Goal: Information Seeking & Learning: Learn about a topic

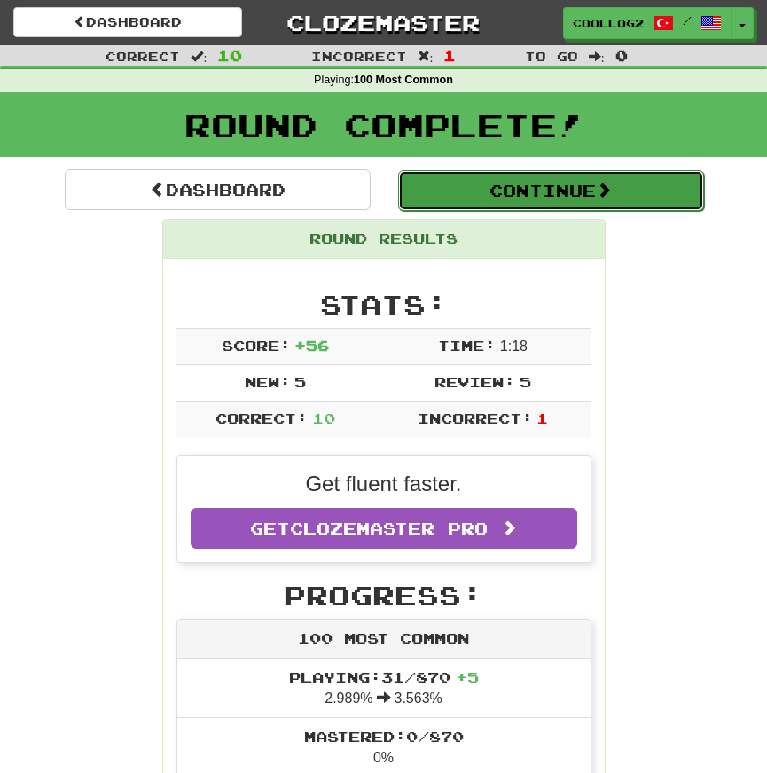
click at [545, 173] on button "Continue" at bounding box center [551, 190] width 306 height 41
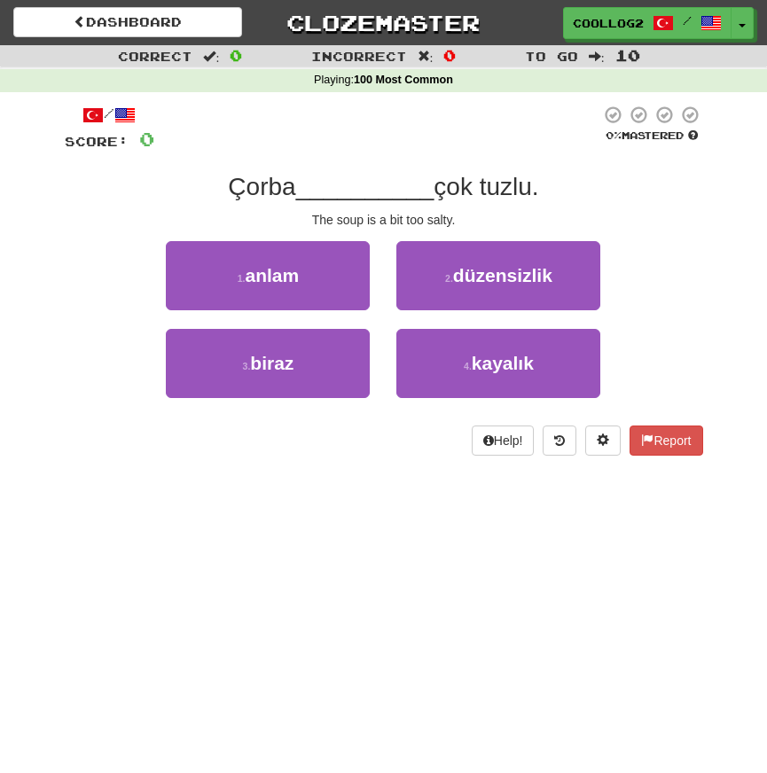
click at [340, 179] on span "__________" at bounding box center [365, 186] width 138 height 27
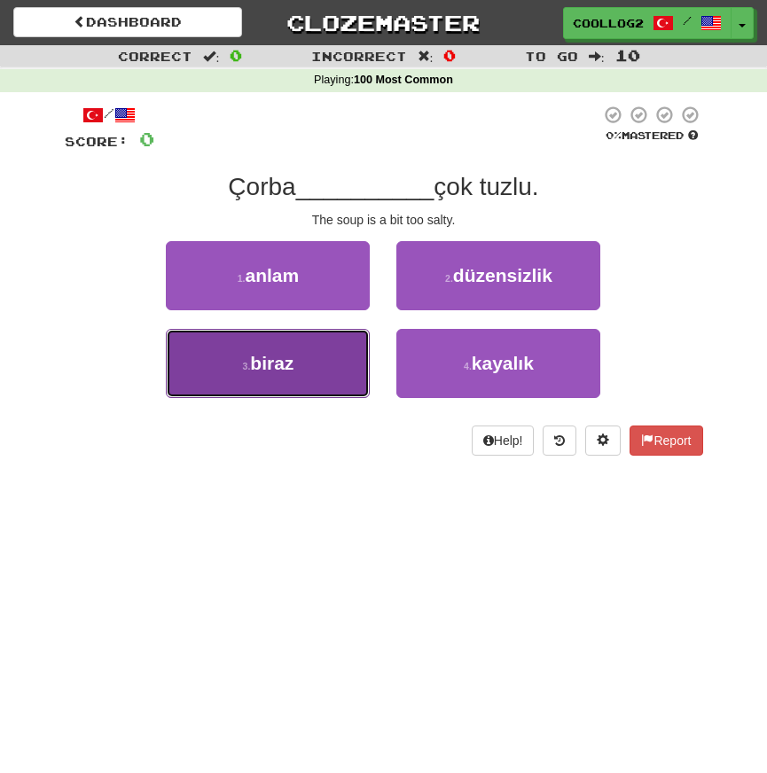
click at [315, 376] on button "3 . biraz" at bounding box center [268, 363] width 204 height 69
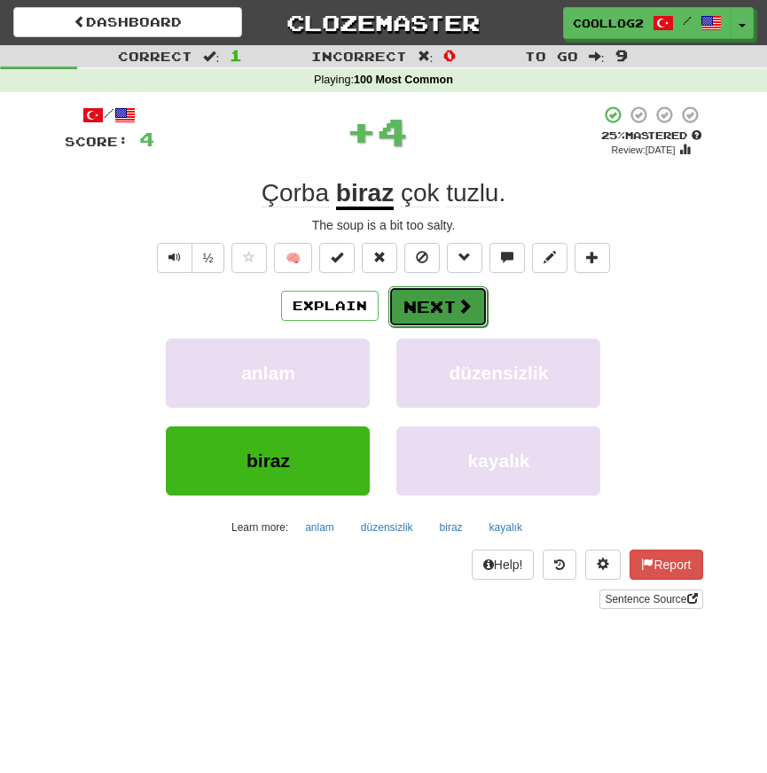
click at [423, 315] on button "Next" at bounding box center [437, 306] width 99 height 41
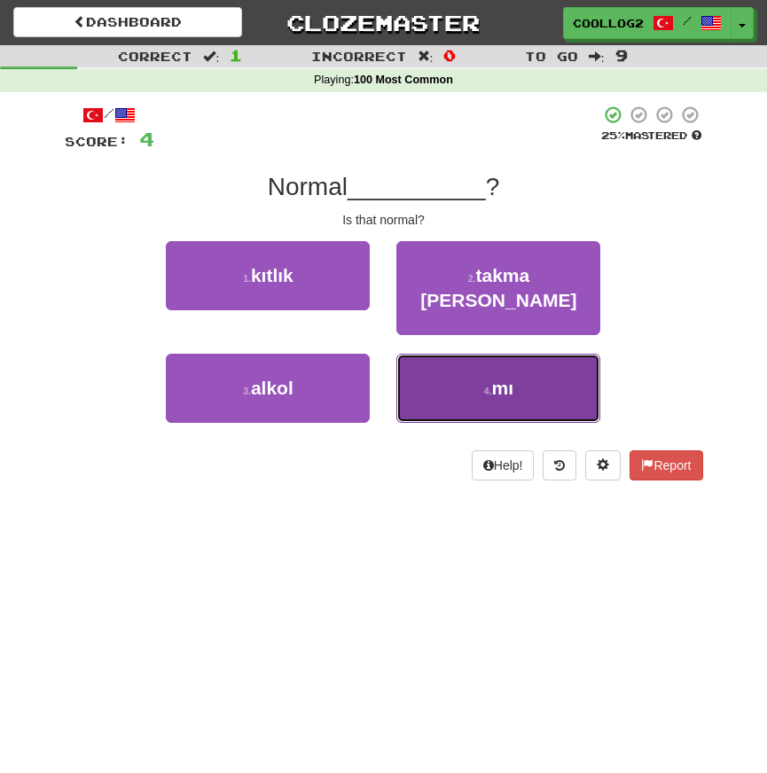
click at [492, 378] on span "mı" at bounding box center [503, 388] width 22 height 20
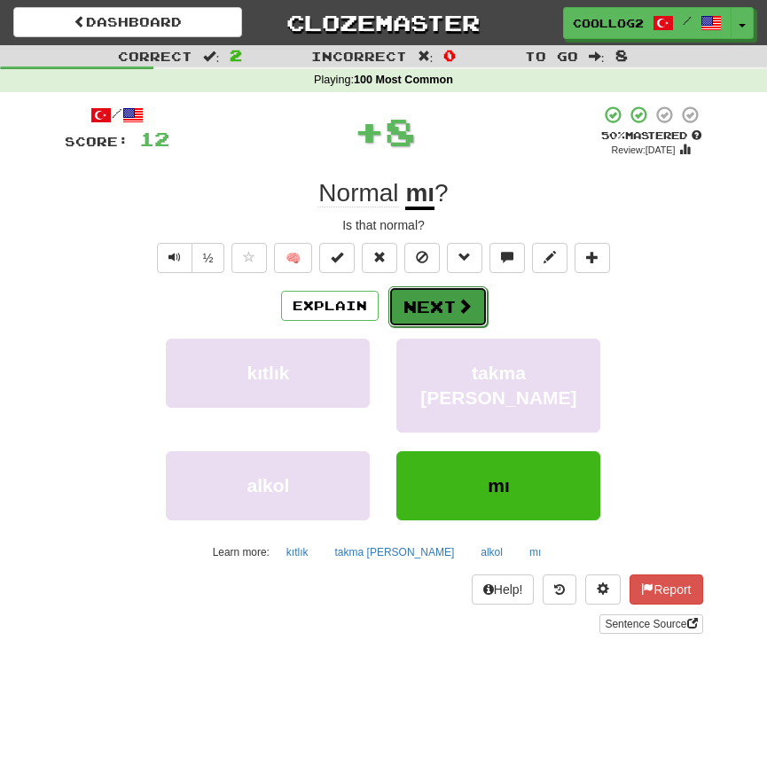
click at [451, 303] on button "Next" at bounding box center [437, 306] width 99 height 41
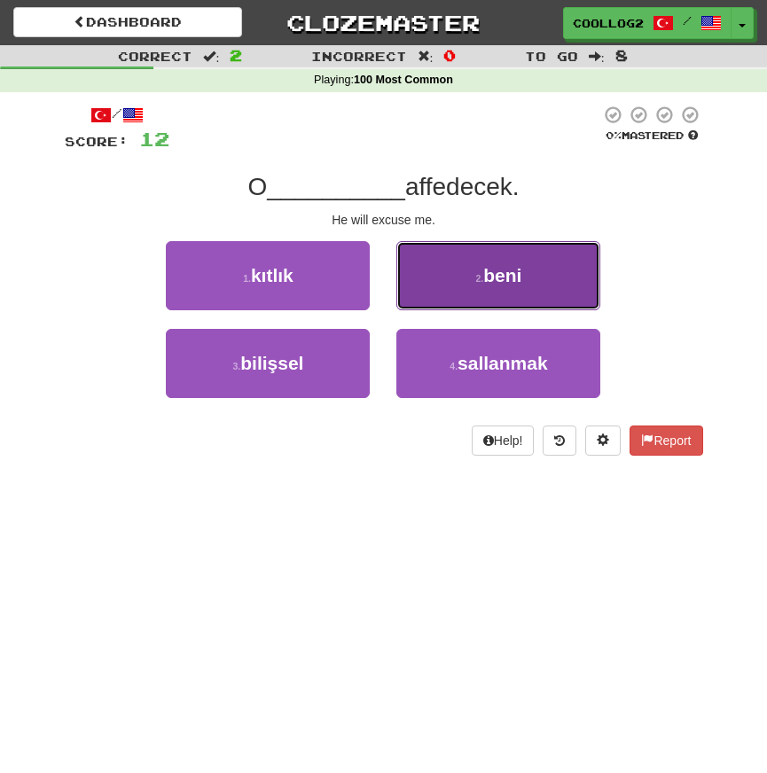
click at [521, 285] on span "beni" at bounding box center [502, 275] width 38 height 20
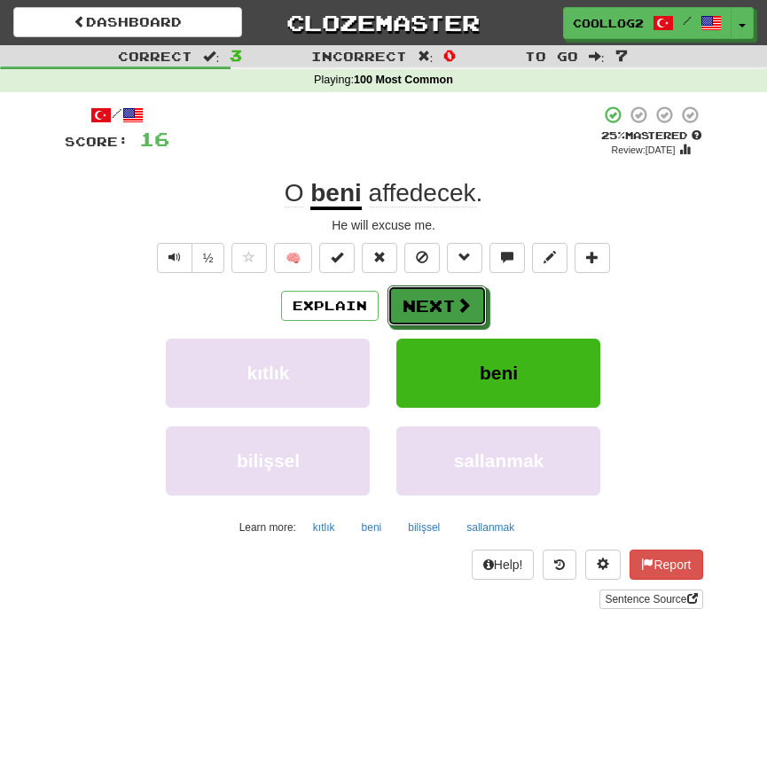
drag, startPoint x: 448, startPoint y: 320, endPoint x: 347, endPoint y: 191, distance: 162.9
click at [347, 191] on div "/ Score: 16 + 4 25 % Mastered Review: [DATE] O beni affedecek . He will excuse …" at bounding box center [384, 357] width 638 height 504
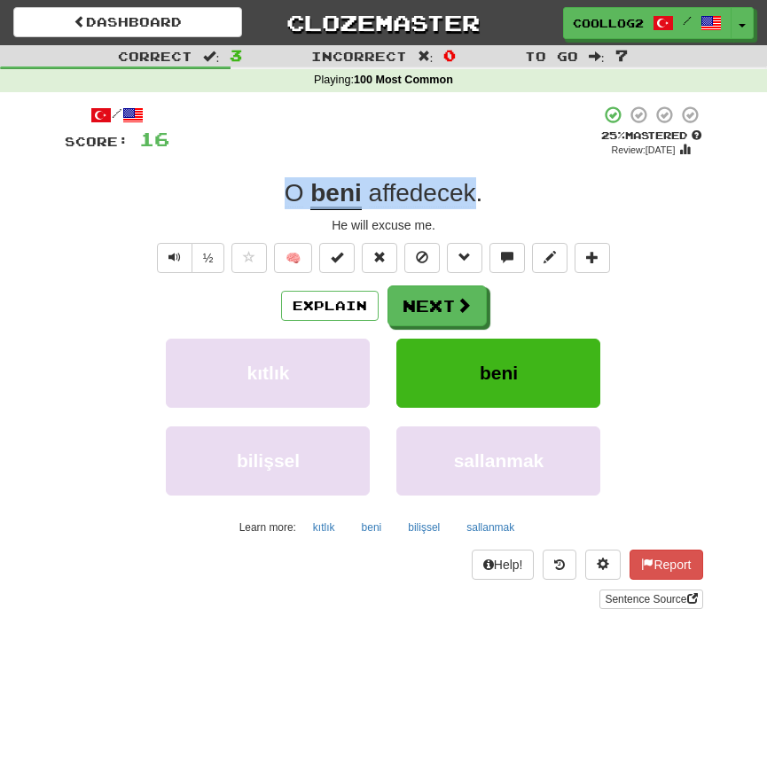
drag, startPoint x: 267, startPoint y: 183, endPoint x: 472, endPoint y: 189, distance: 205.7
click at [472, 189] on div "O beni affedecek ." at bounding box center [384, 193] width 638 height 32
copy div "O beni affedecek"
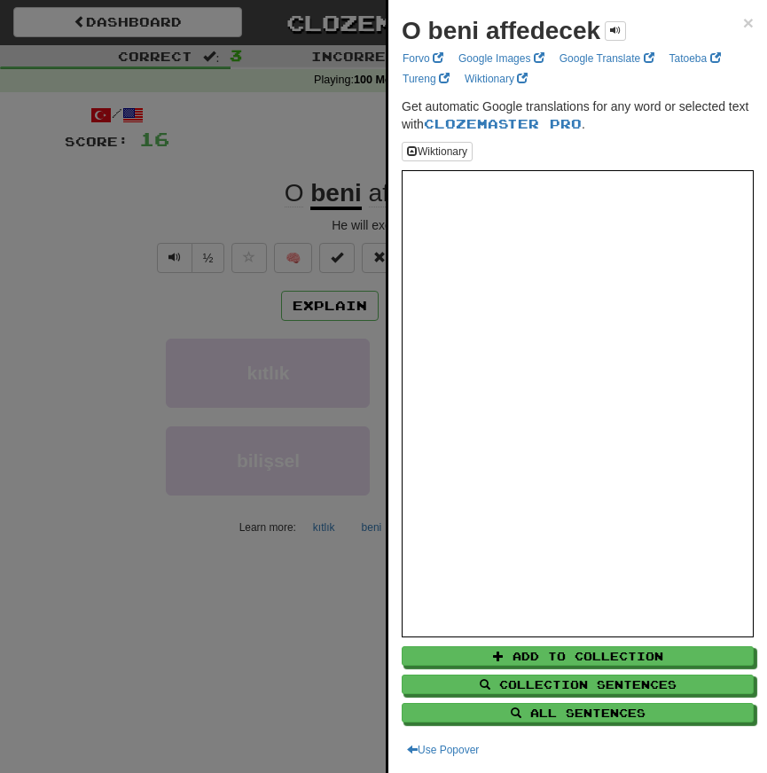
click at [753, 25] on div "O beni affedecek × Forvo Google Images Google Translate Tatoeba Tureng Wiktiona…" at bounding box center [577, 386] width 378 height 773
click at [745, 25] on span "×" at bounding box center [748, 22] width 11 height 20
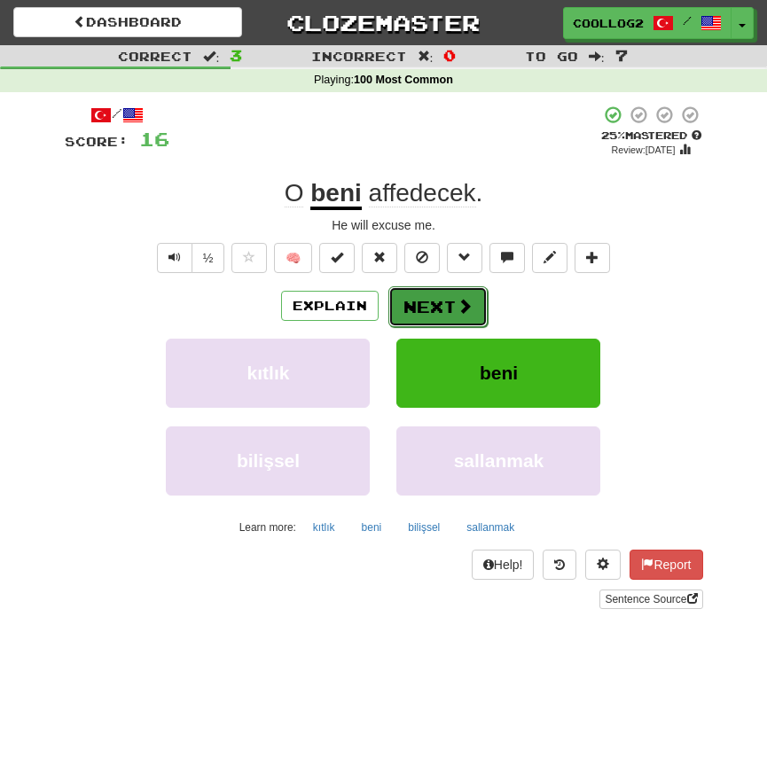
click at [432, 306] on button "Next" at bounding box center [437, 306] width 99 height 41
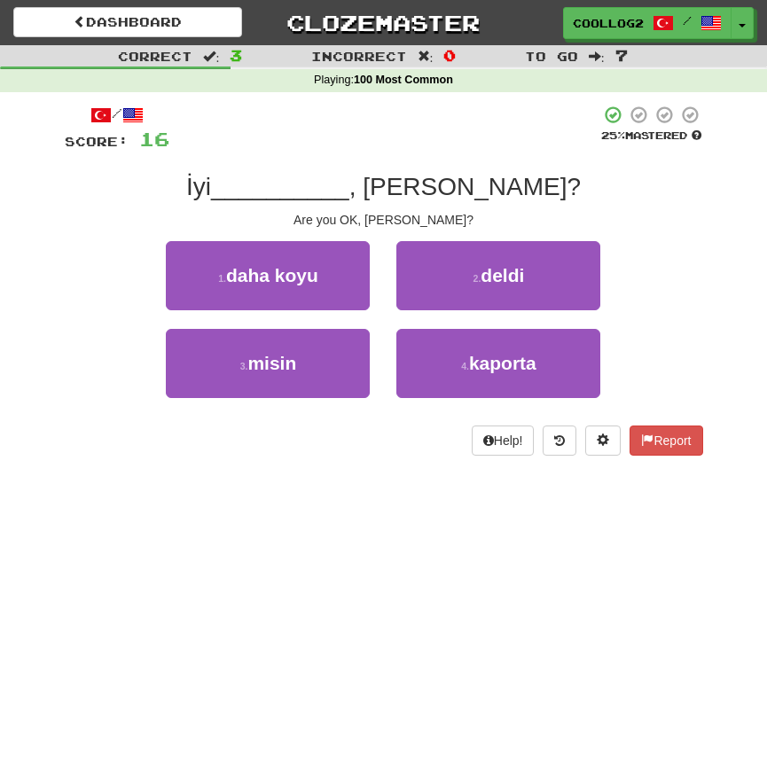
click at [211, 191] on span "İyi" at bounding box center [198, 186] width 25 height 27
click at [325, 183] on span "__________" at bounding box center [280, 186] width 138 height 27
click at [332, 183] on span "__________" at bounding box center [280, 186] width 138 height 27
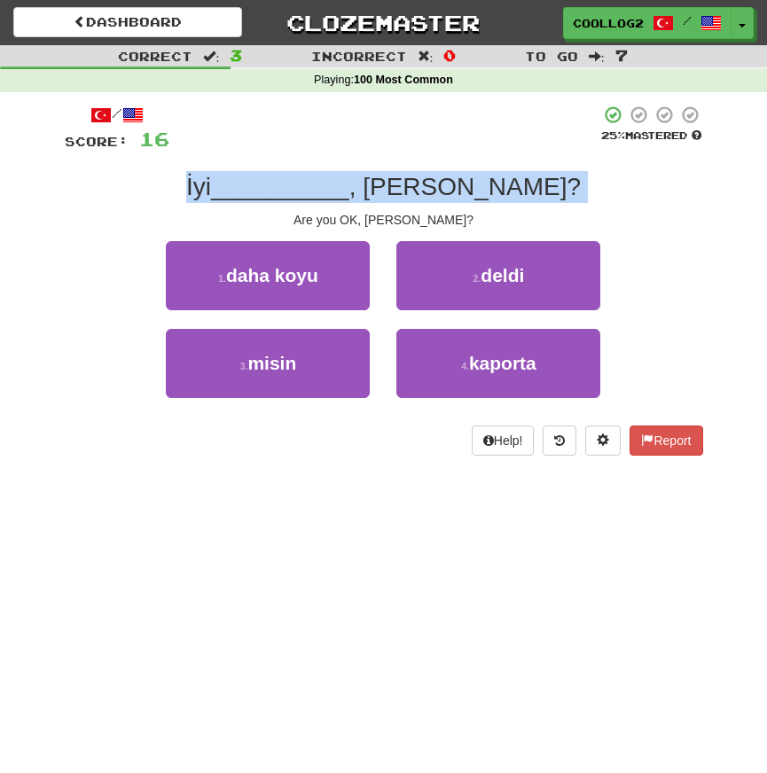
click at [332, 183] on span "__________" at bounding box center [280, 186] width 138 height 27
click at [349, 183] on span "__________" at bounding box center [280, 186] width 138 height 27
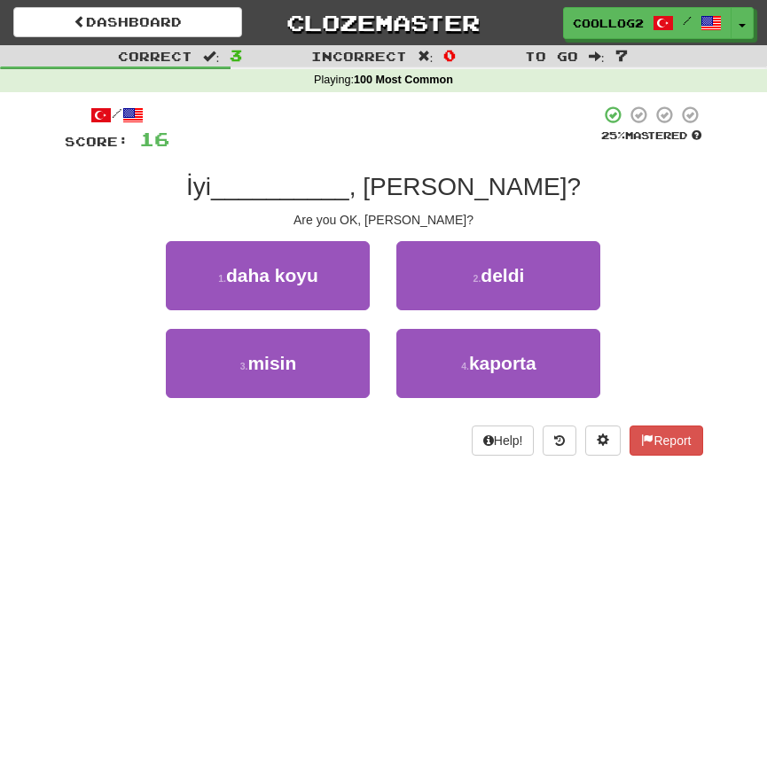
click at [477, 195] on span ", [PERSON_NAME]?" at bounding box center [464, 186] width 231 height 27
click at [522, 171] on div "İyi __________ , [PERSON_NAME]?" at bounding box center [384, 187] width 638 height 32
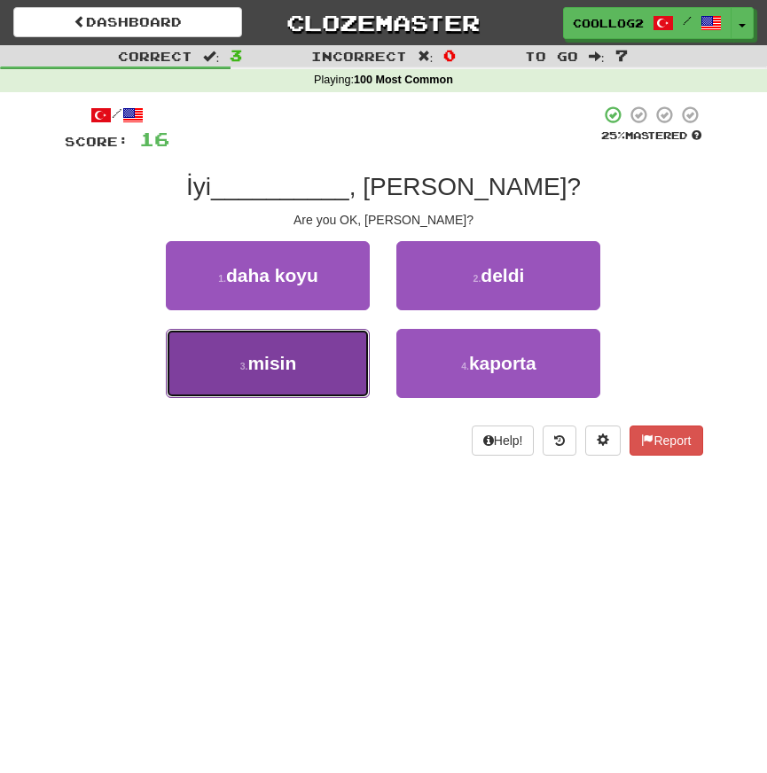
click at [344, 335] on button "3 . misin" at bounding box center [268, 363] width 204 height 69
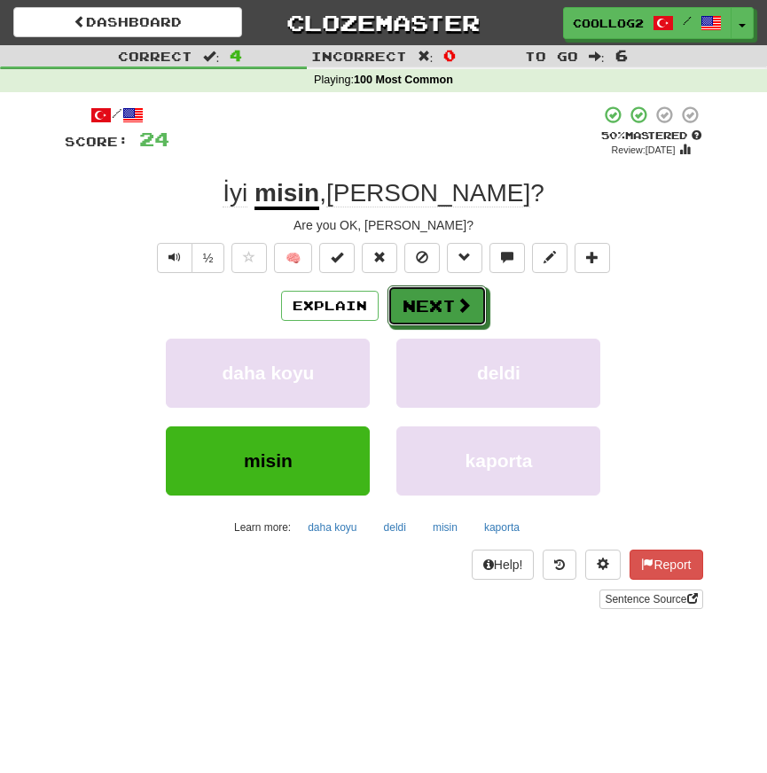
drag, startPoint x: 436, startPoint y: 308, endPoint x: 446, endPoint y: 183, distance: 124.4
click at [446, 182] on div "/ Score: 24 + 8 50 % Mastered Review: [DATE] İyi misin , [PERSON_NAME] ? Are yo…" at bounding box center [384, 357] width 638 height 504
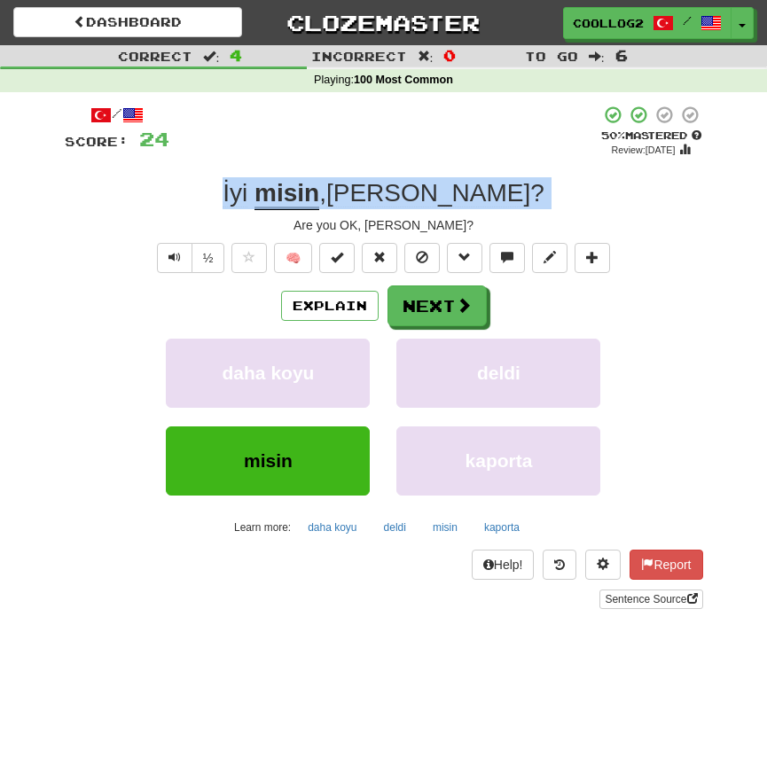
drag, startPoint x: 251, startPoint y: 165, endPoint x: 455, endPoint y: 215, distance: 210.8
click at [455, 215] on div "/ Score: 24 + 8 50 % Mastered Review: [DATE] İyi misin , [PERSON_NAME] ? Are yo…" at bounding box center [384, 357] width 638 height 504
copy div "İyi misin , [PERSON_NAME] ?"
click at [458, 317] on button "Next" at bounding box center [437, 306] width 99 height 41
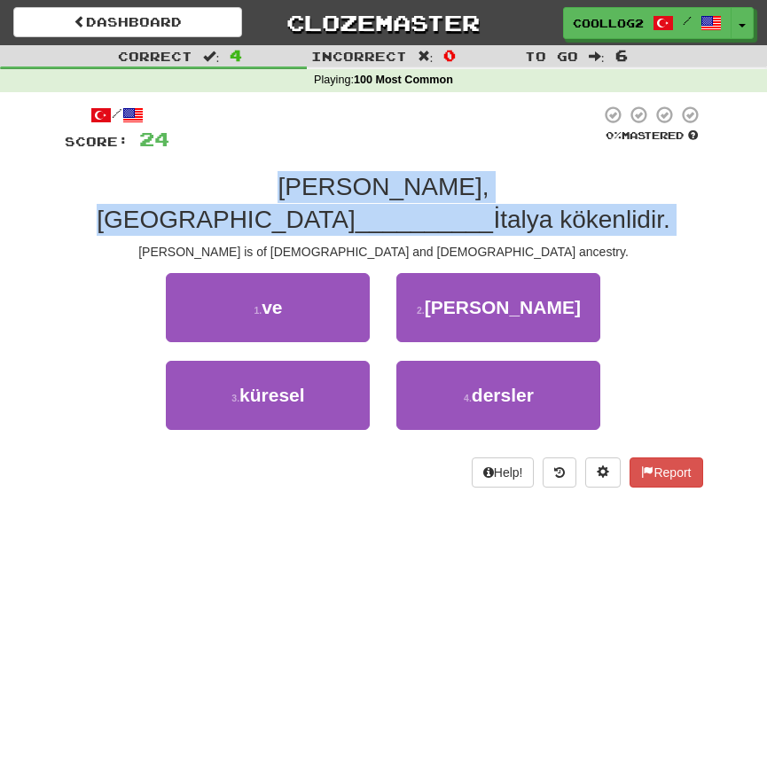
click at [458, 165] on div "/ Score: 24 0 % Mastered [PERSON_NAME], Meksika __________ İtalya kökenlidir. […" at bounding box center [384, 296] width 638 height 383
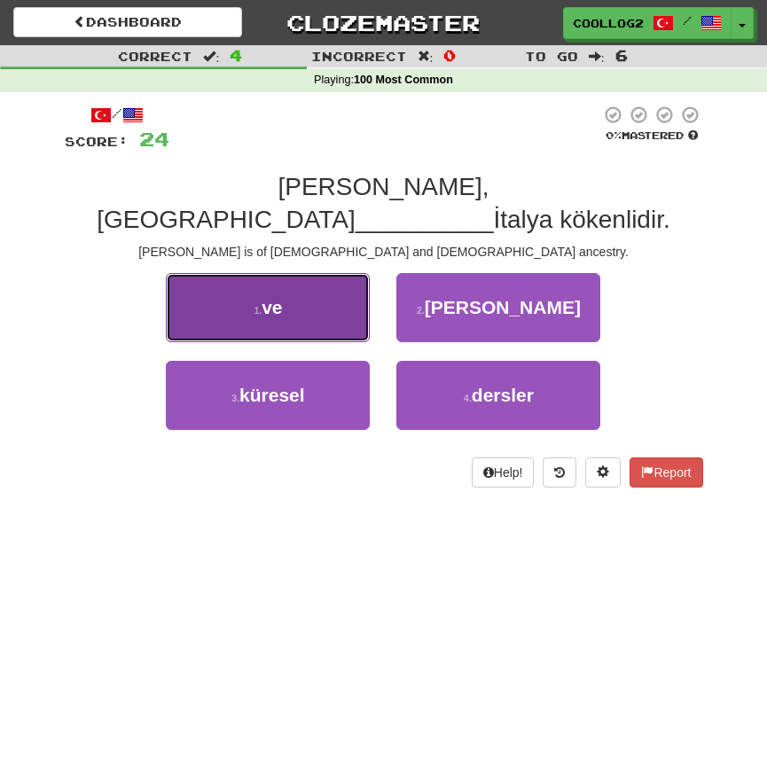
click at [303, 296] on button "1 . ve" at bounding box center [268, 307] width 204 height 69
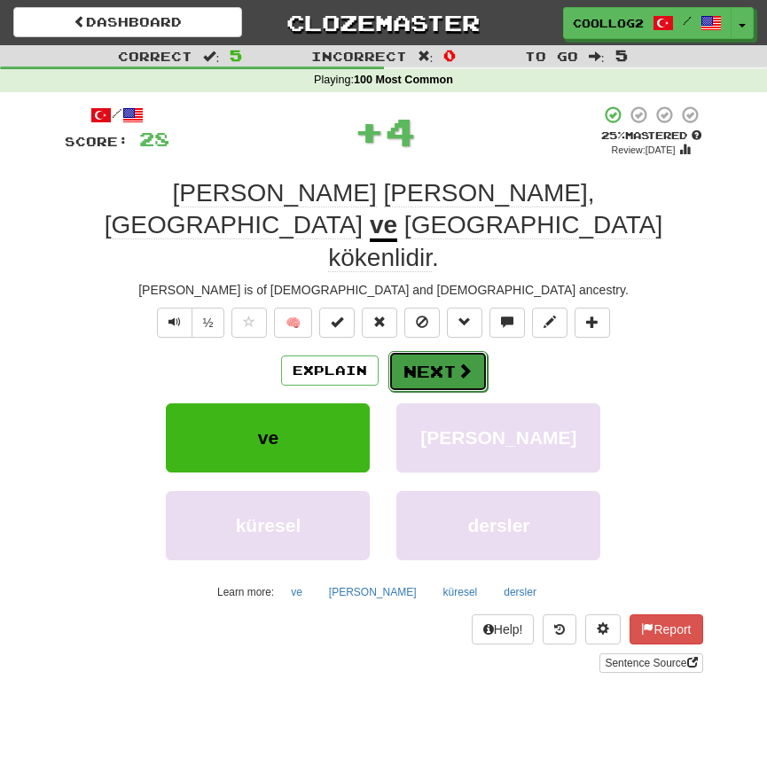
click at [465, 362] on span at bounding box center [464, 370] width 16 height 16
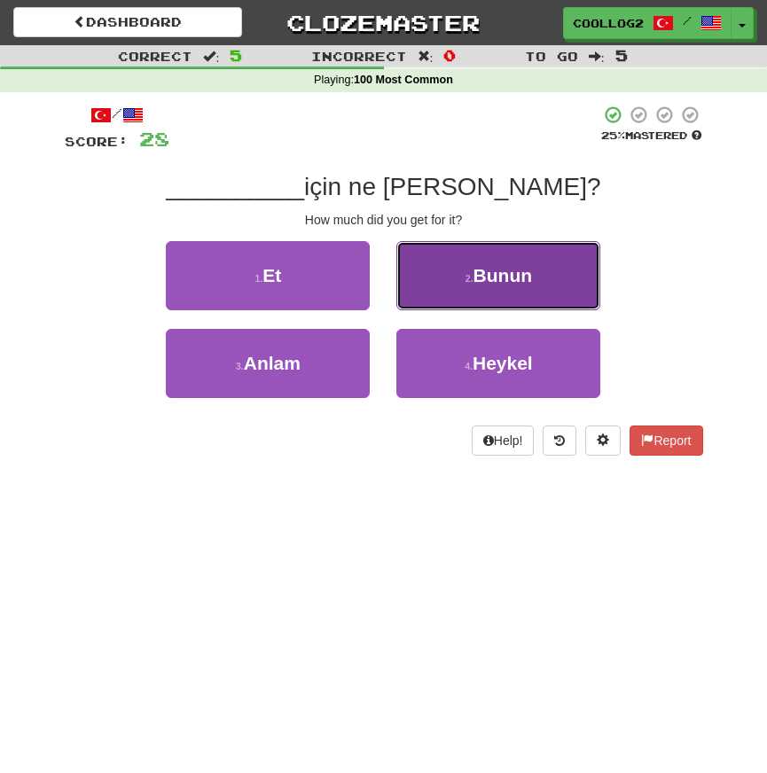
click at [549, 287] on button "2 . Bunun" at bounding box center [498, 275] width 204 height 69
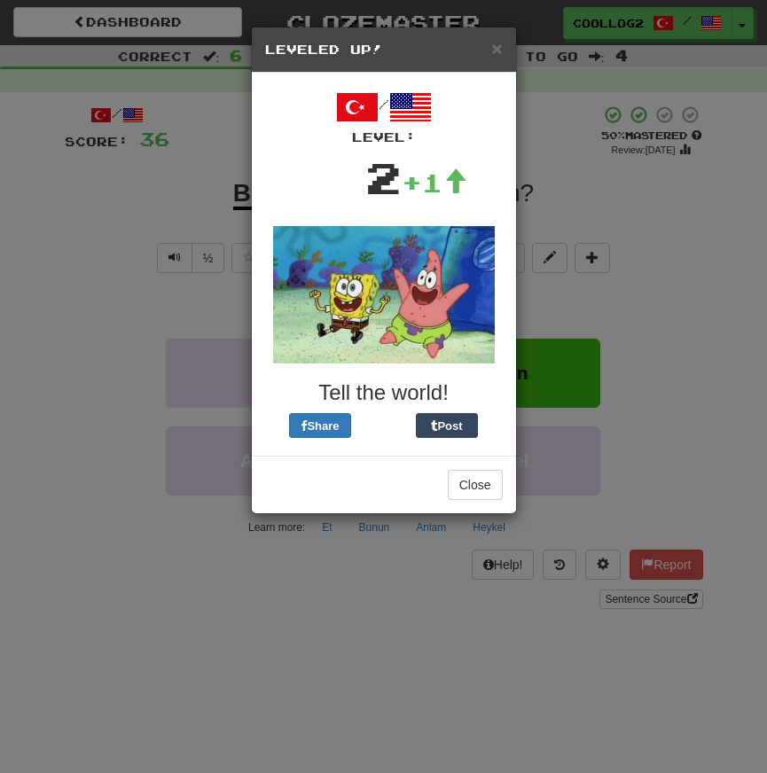
click at [487, 58] on div "× Leveled Up!" at bounding box center [384, 49] width 264 height 45
click at [497, 49] on span "×" at bounding box center [496, 48] width 11 height 20
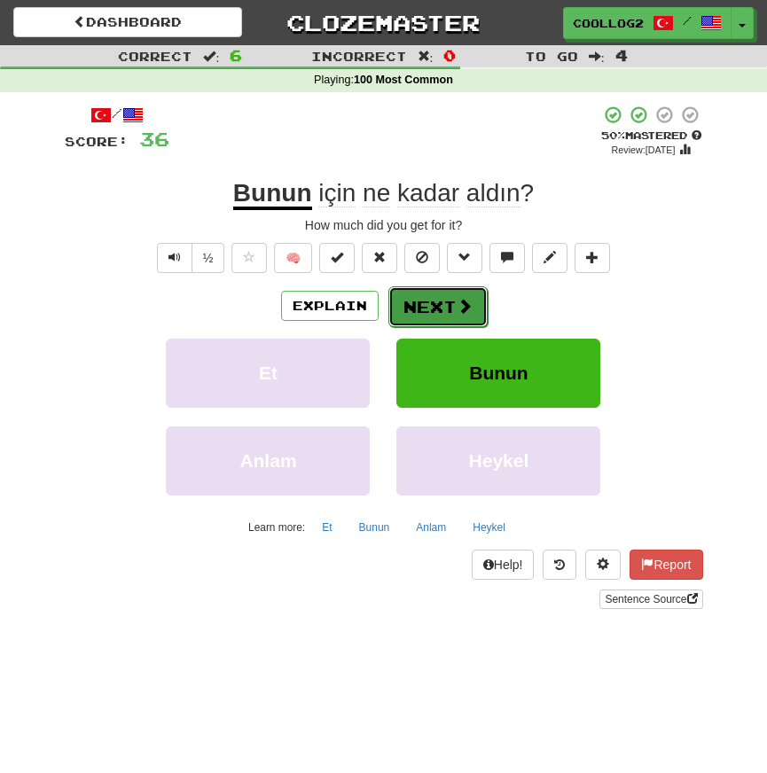
click at [450, 300] on button "Next" at bounding box center [437, 306] width 99 height 41
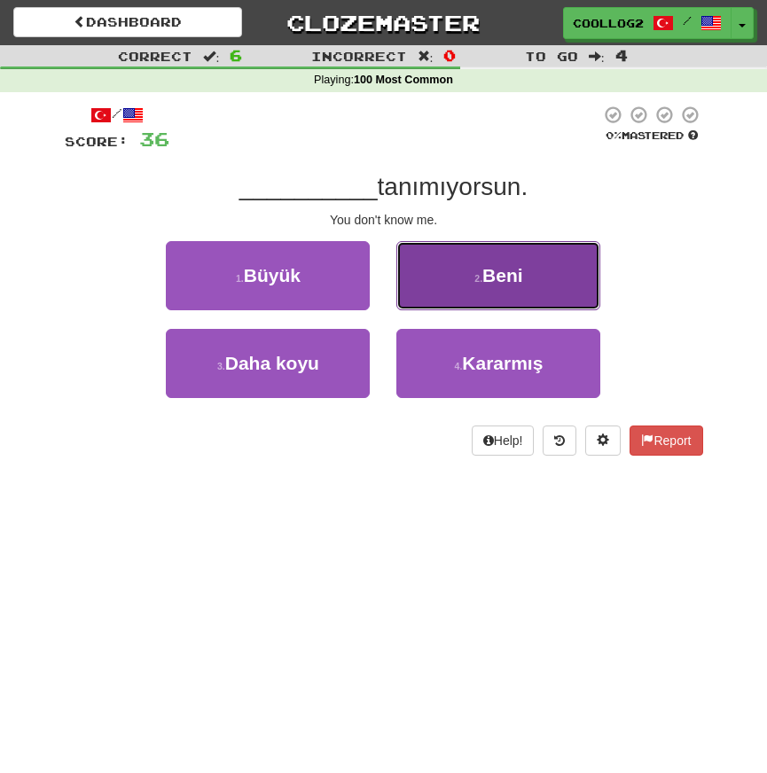
click at [478, 265] on button "2 . [GEOGRAPHIC_DATA]" at bounding box center [498, 275] width 204 height 69
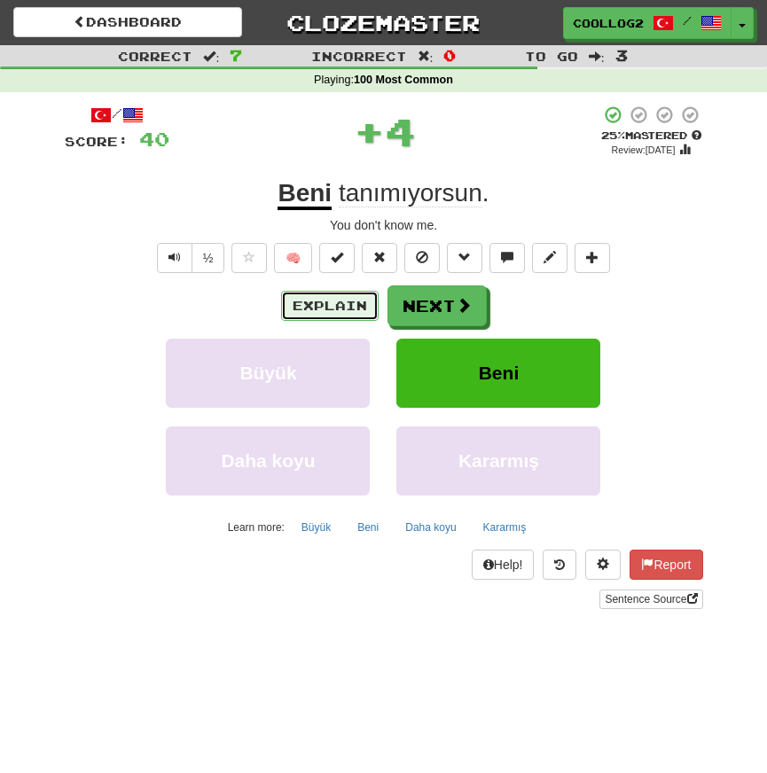
click at [355, 306] on button "Explain" at bounding box center [329, 306] width 97 height 30
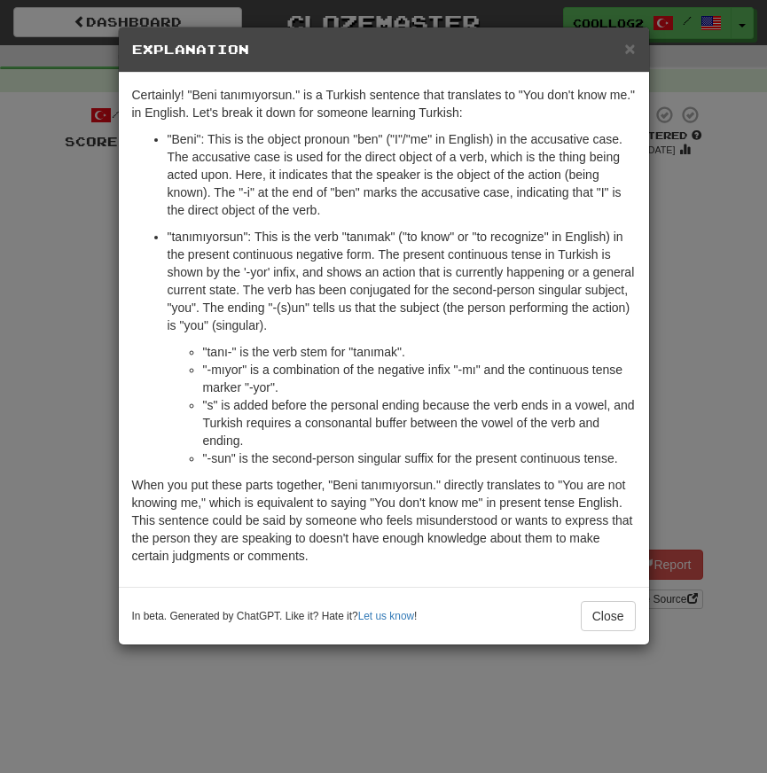
click at [214, 230] on p ""tanımıyorsun": This is the verb "tanımak" ("to know" or "to recognize" in Engl…" at bounding box center [401, 281] width 468 height 106
copy p "tanımıyorsun"
click at [341, 269] on p ""tanımıyorsun": This is the verb "tanımak" ("to know" or "to recognize" in Engl…" at bounding box center [401, 281] width 468 height 106
click at [374, 236] on p ""tanımıyorsun": This is the verb "tanımak" ("to know" or "to recognize" in Engl…" at bounding box center [401, 281] width 468 height 106
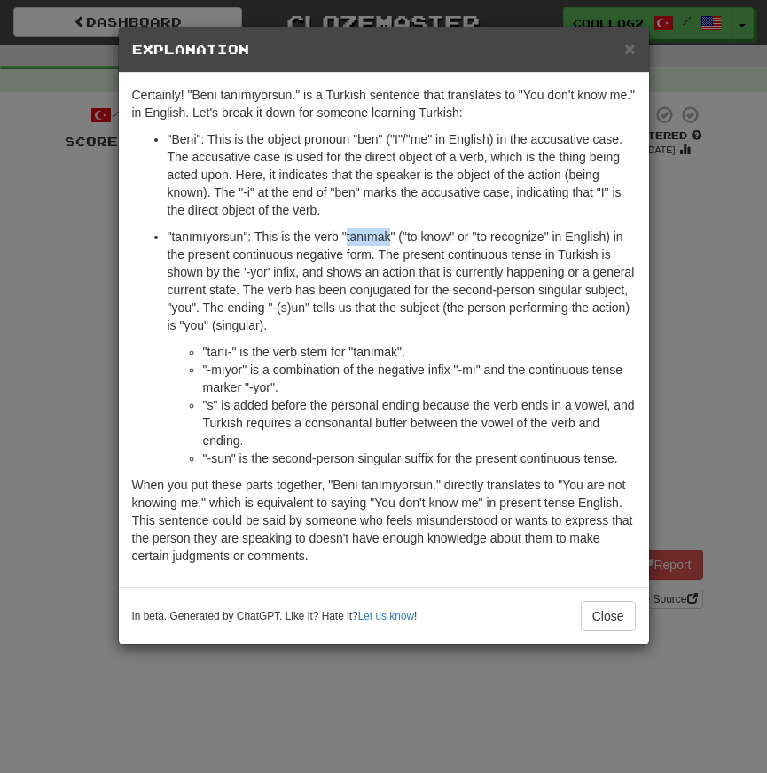
click at [374, 236] on p ""tanımıyorsun": This is the verb "tanımak" ("to know" or "to recognize" in Engl…" at bounding box center [401, 281] width 468 height 106
copy p "tanımak"
click at [611, 607] on button "Close" at bounding box center [607, 616] width 55 height 30
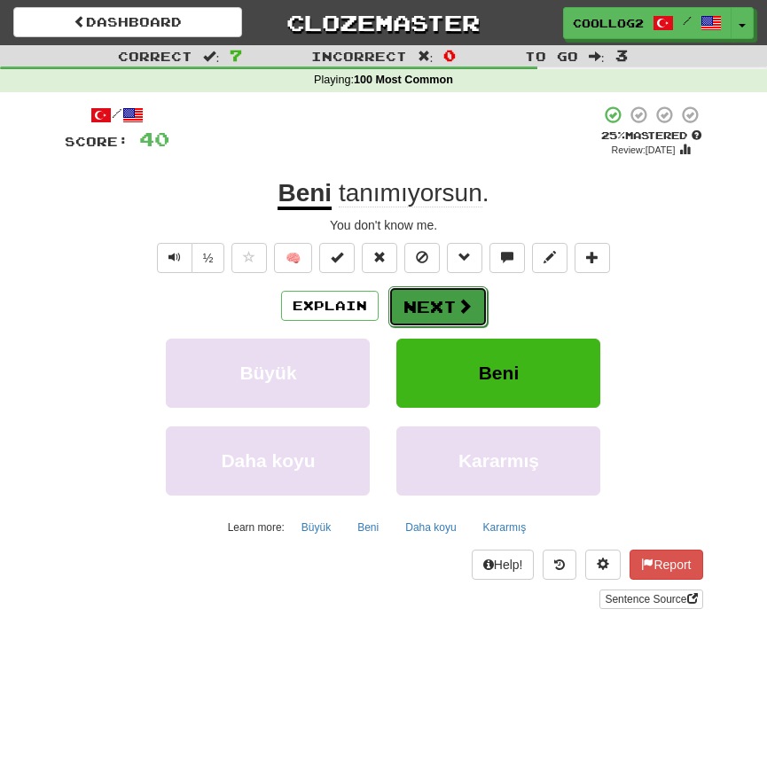
click at [435, 305] on button "Next" at bounding box center [437, 306] width 99 height 41
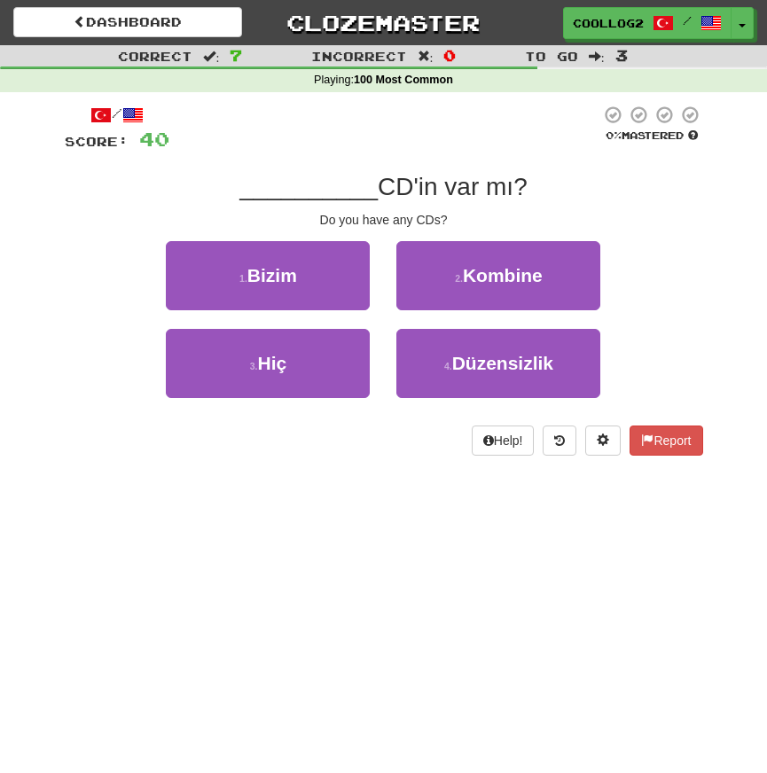
click at [336, 211] on div "Do you have any CDs?" at bounding box center [384, 220] width 638 height 18
click at [372, 211] on div "Do you have any CDs?" at bounding box center [384, 220] width 638 height 18
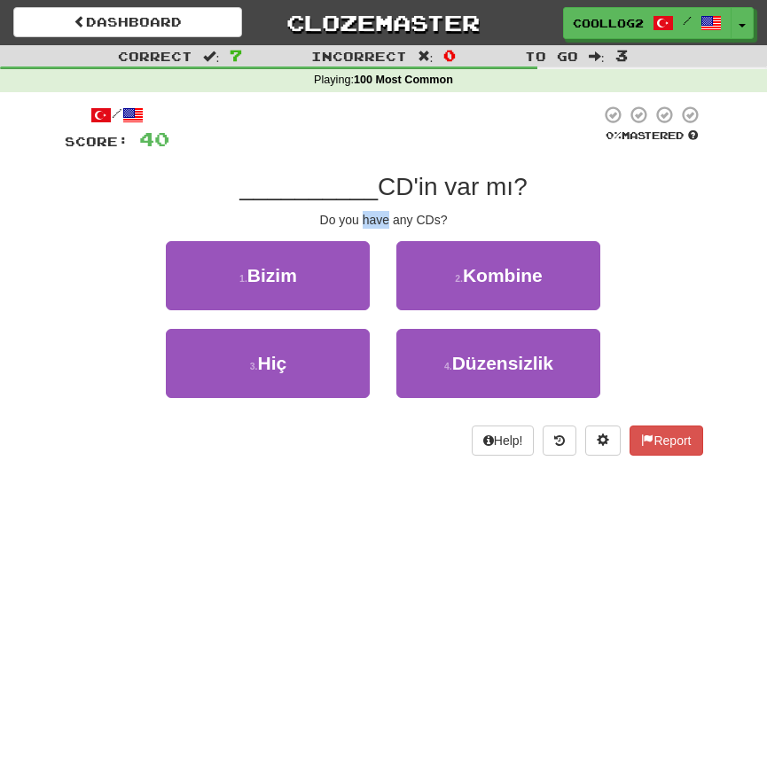
click at [372, 211] on div "Do you have any CDs?" at bounding box center [384, 220] width 638 height 18
click at [377, 211] on div "Do you have any CDs?" at bounding box center [384, 220] width 638 height 18
click at [401, 211] on div "Do you have any CDs?" at bounding box center [384, 220] width 638 height 18
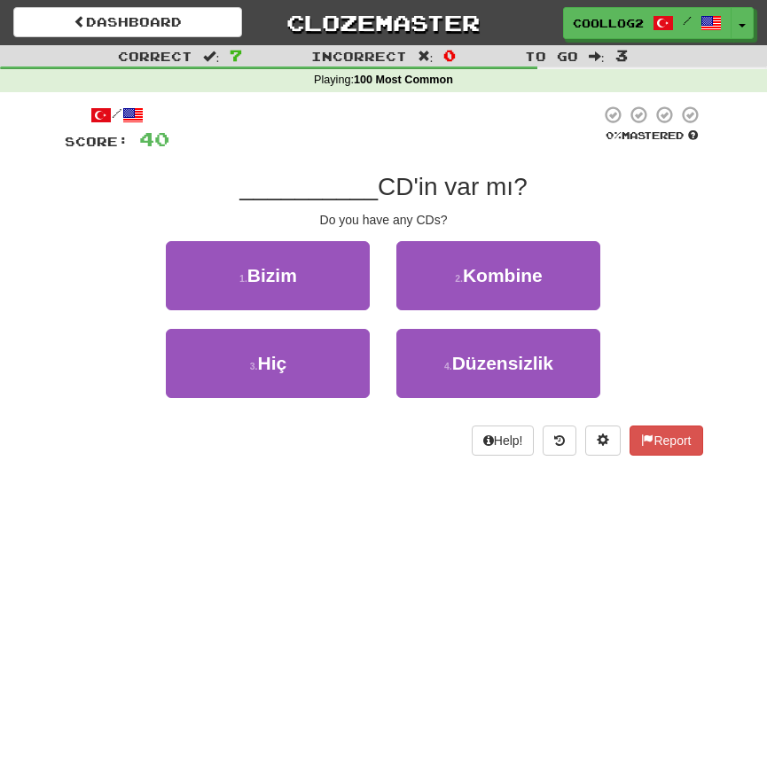
click at [401, 211] on div "Do you have any CDs?" at bounding box center [384, 220] width 638 height 18
click at [438, 211] on div "Do you have any CDs?" at bounding box center [384, 220] width 638 height 18
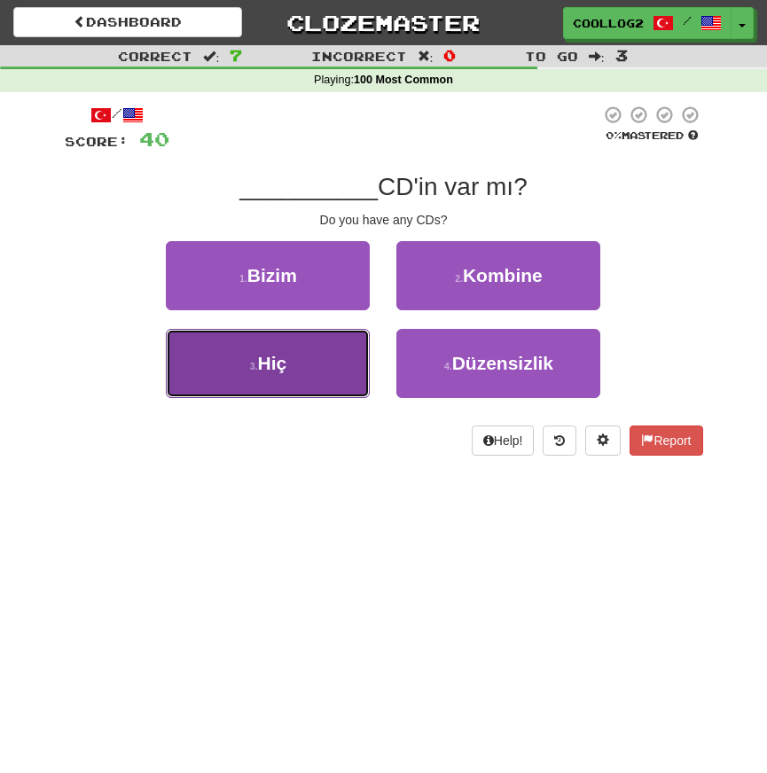
click at [289, 360] on button "3 . Hiç" at bounding box center [268, 363] width 204 height 69
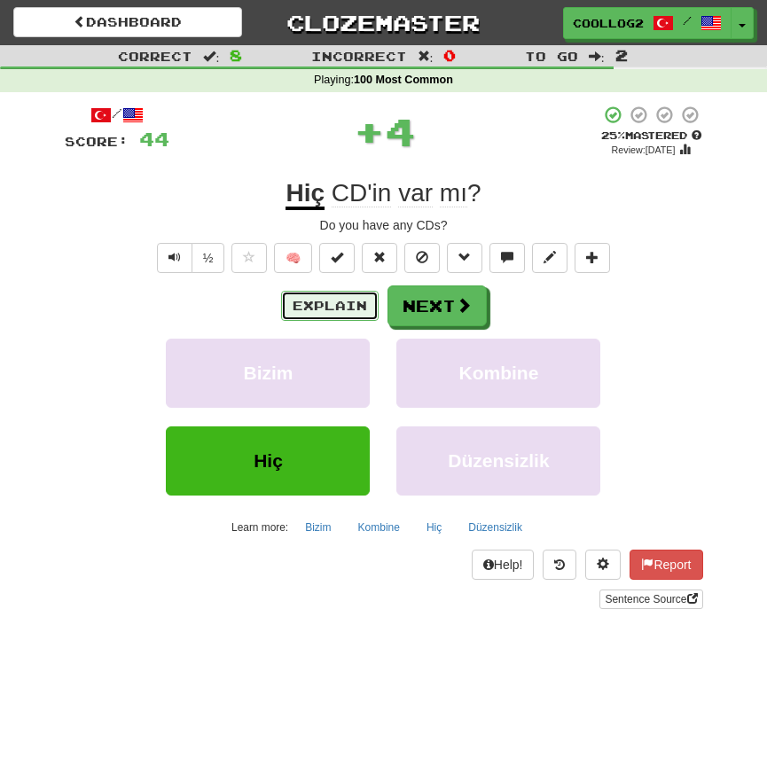
click at [327, 316] on button "Explain" at bounding box center [329, 306] width 97 height 30
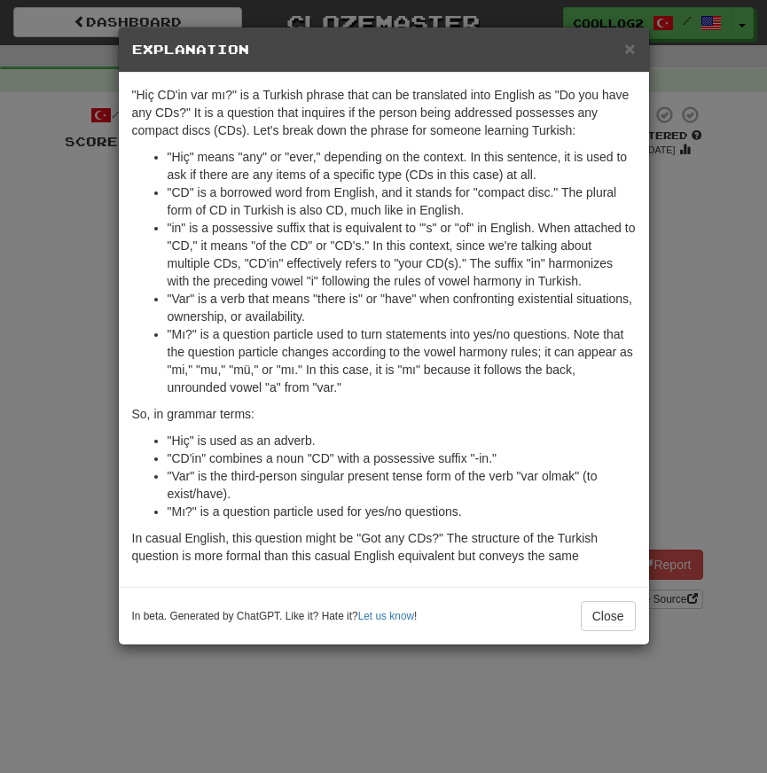
click at [226, 121] on p ""Hiç CD'in var mı?" is a Turkish phrase that can be translated into English as …" at bounding box center [383, 112] width 503 height 53
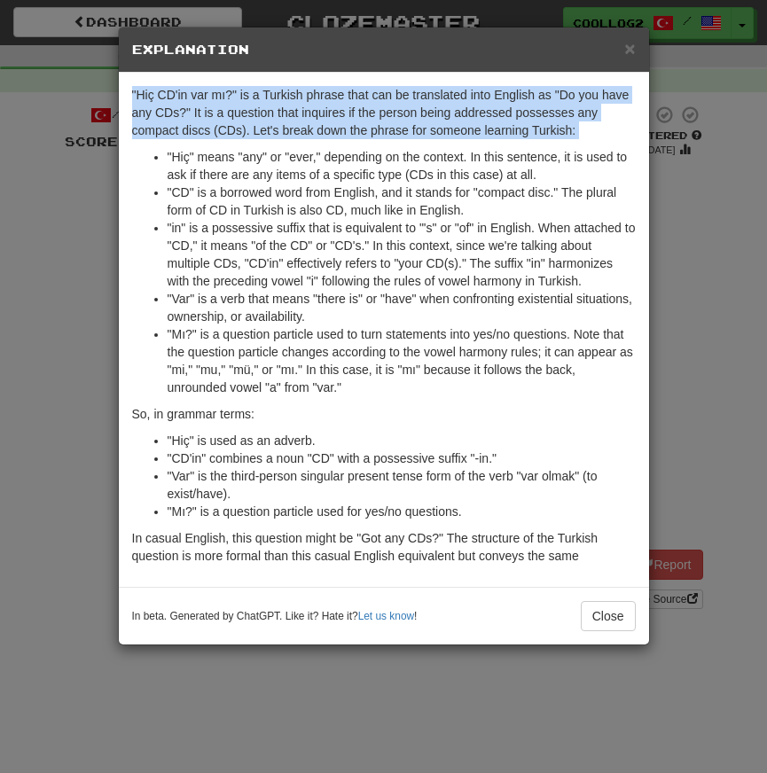
click at [266, 198] on li ""CD" is a borrowed word from English, and it stands for "compact disc." The plu…" at bounding box center [401, 200] width 468 height 35
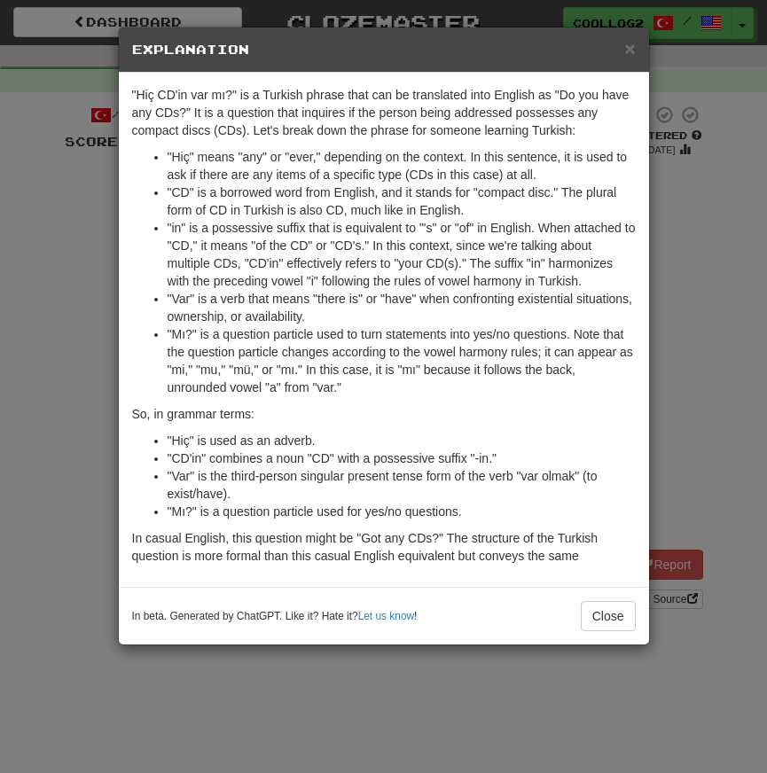
click at [266, 198] on li ""CD" is a borrowed word from English, and it stands for "compact disc." The plu…" at bounding box center [401, 200] width 468 height 35
click at [260, 175] on li ""Hiç" means "any" or "ever," depending on the context. In this sentence, it is …" at bounding box center [401, 165] width 468 height 35
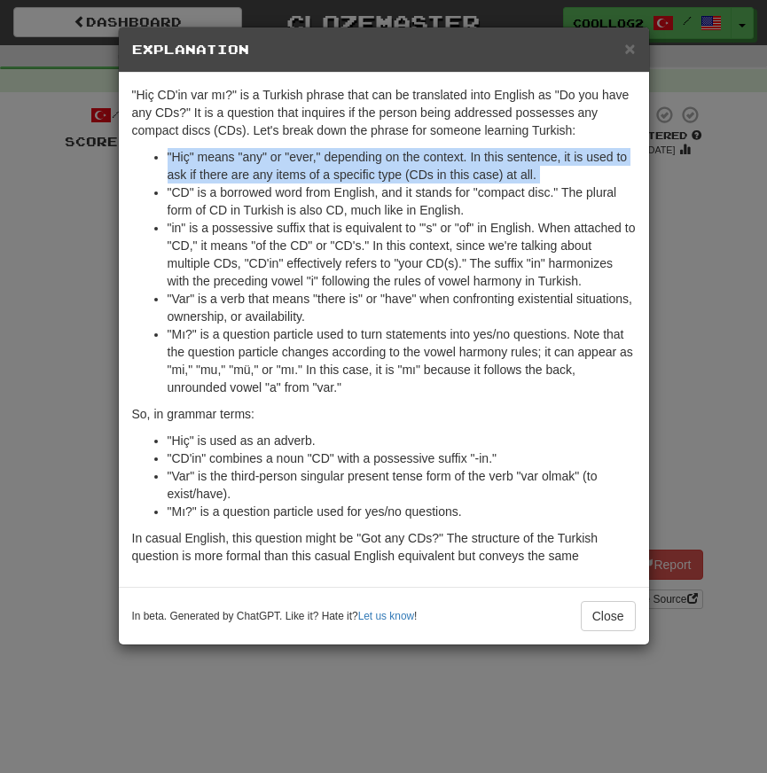
click at [260, 175] on li ""Hiç" means "any" or "ever," depending on the context. In this sentence, it is …" at bounding box center [401, 165] width 468 height 35
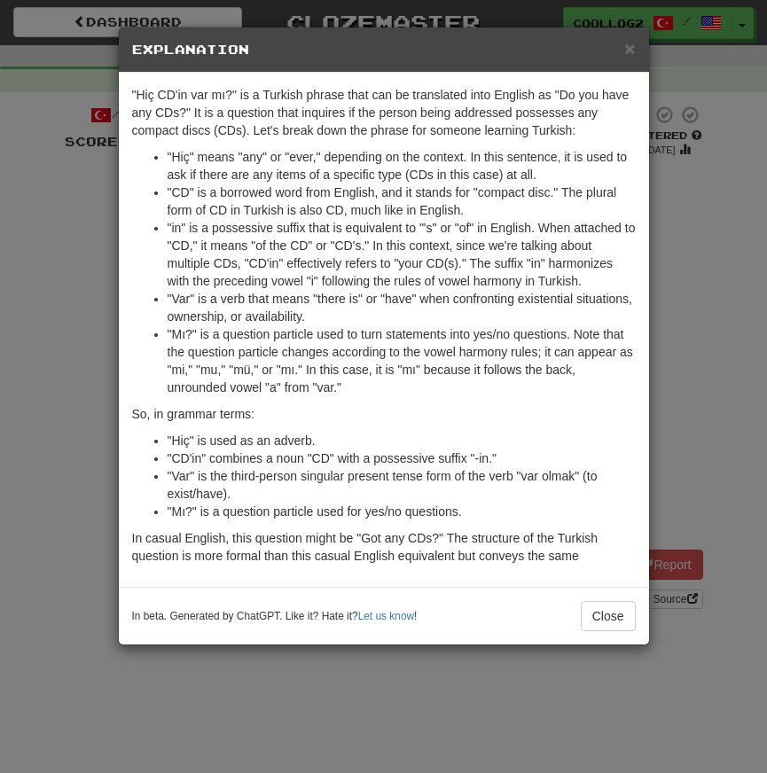
click at [316, 221] on li ""in" is a possessive suffix that is equivalent to "'s" or "of" in English. When…" at bounding box center [401, 254] width 468 height 71
click at [297, 165] on li ""Hiç" means "any" or "ever," depending on the context. In this sentence, it is …" at bounding box center [401, 165] width 468 height 35
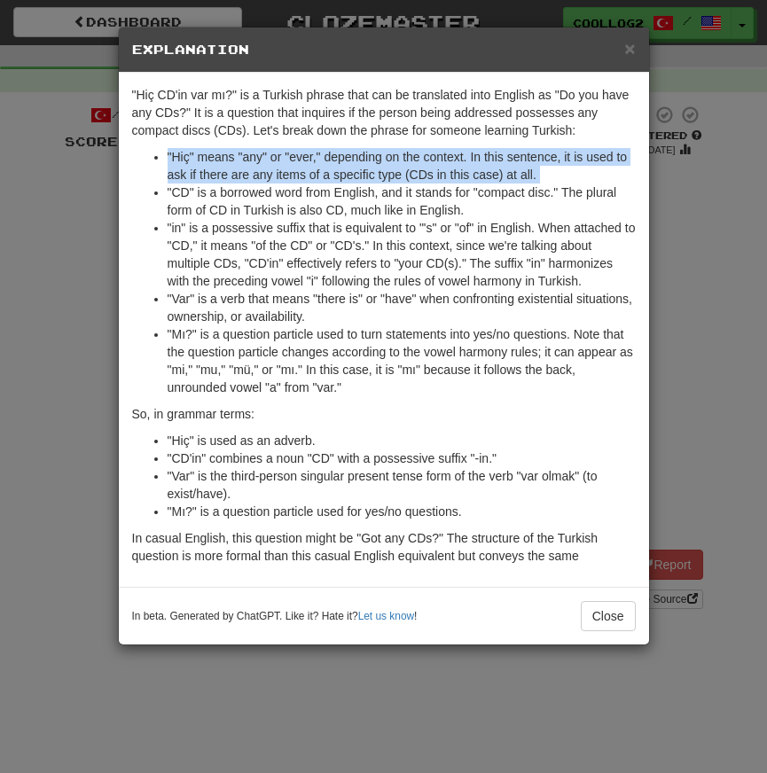
click at [297, 165] on li ""Hiç" means "any" or "ever," depending on the context. In this sentence, it is …" at bounding box center [401, 165] width 468 height 35
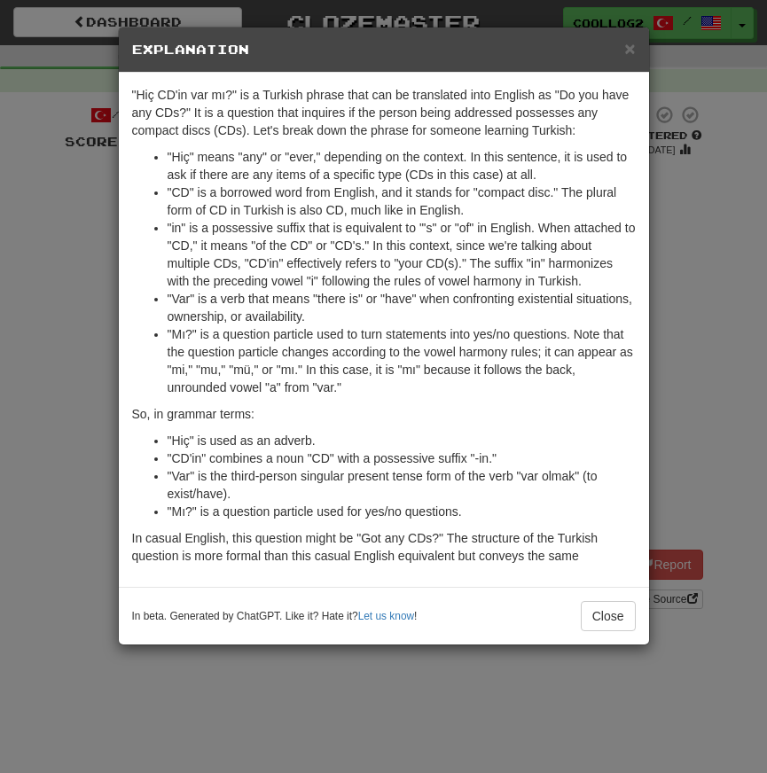
click at [308, 198] on li ""CD" is a borrowed word from English, and it stands for "compact disc." The plu…" at bounding box center [401, 200] width 468 height 35
click at [182, 148] on li ""Hiç" means "any" or "ever," depending on the context. In this sentence, it is …" at bounding box center [401, 165] width 468 height 35
click at [182, 156] on li ""Hiç" means "any" or "ever," depending on the context. In this sentence, it is …" at bounding box center [401, 165] width 468 height 35
copy li "Hiç"
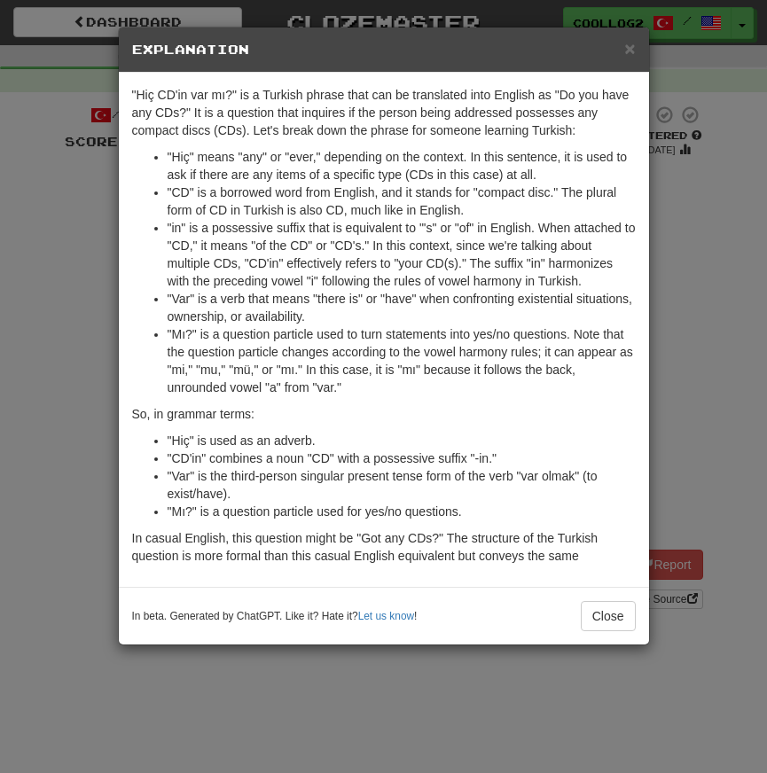
click at [424, 357] on li ""Mı?" is a question particle used to turn statements into yes/no questions. Not…" at bounding box center [401, 360] width 468 height 71
drag, startPoint x: 240, startPoint y: 157, endPoint x: 472, endPoint y: 152, distance: 232.2
click at [472, 152] on li ""Hiç" means "any" or "ever," depending on the context. In this sentence, it is …" at bounding box center [401, 165] width 468 height 35
copy li ""any" or "ever," depending on the context."
click at [196, 187] on li ""CD" is a borrowed word from English, and it stands for "compact disc." The plu…" at bounding box center [401, 200] width 468 height 35
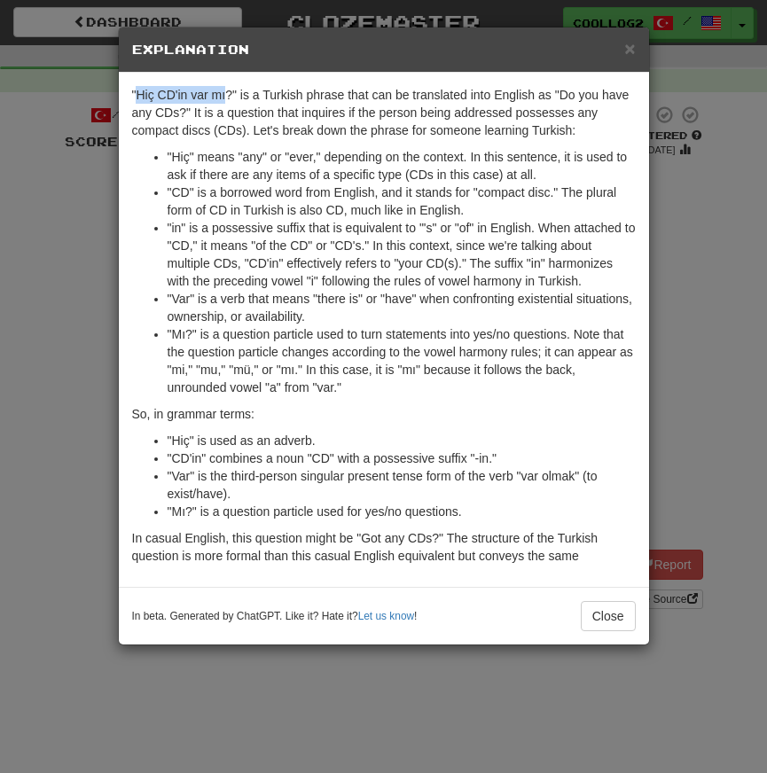
drag, startPoint x: 137, startPoint y: 96, endPoint x: 229, endPoint y: 96, distance: 91.3
click at [229, 96] on p ""Hiç CD'in var mı?" is a Turkish phrase that can be translated into English as …" at bounding box center [383, 112] width 503 height 53
copy p "Hiç CD'in var mı"
click at [619, 54] on h5 "Explanation" at bounding box center [383, 50] width 503 height 18
click at [635, 54] on div "× Explanation" at bounding box center [384, 49] width 530 height 45
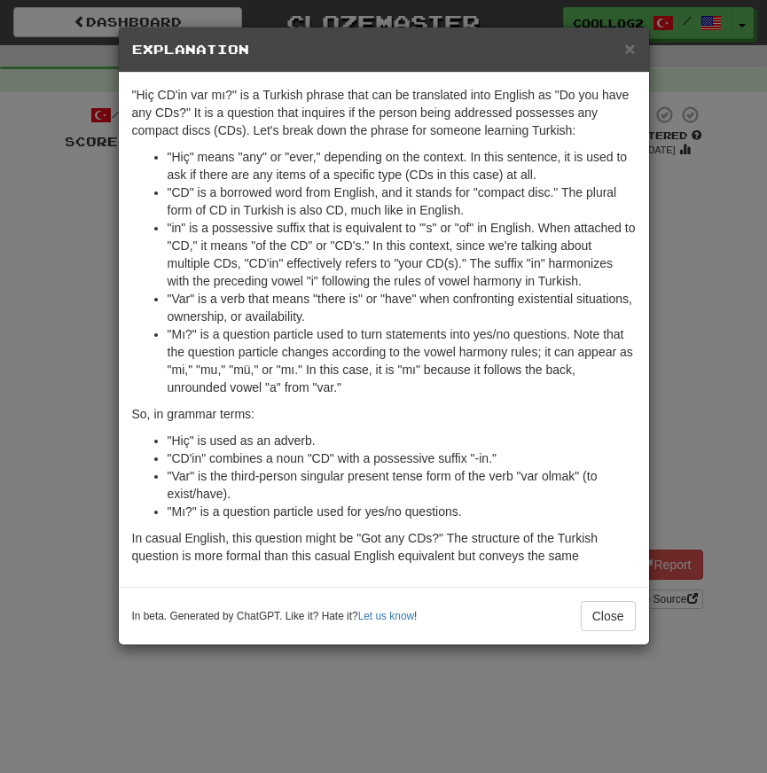
click at [628, 61] on div "× Explanation" at bounding box center [384, 49] width 530 height 45
click at [628, 55] on span "×" at bounding box center [629, 48] width 11 height 20
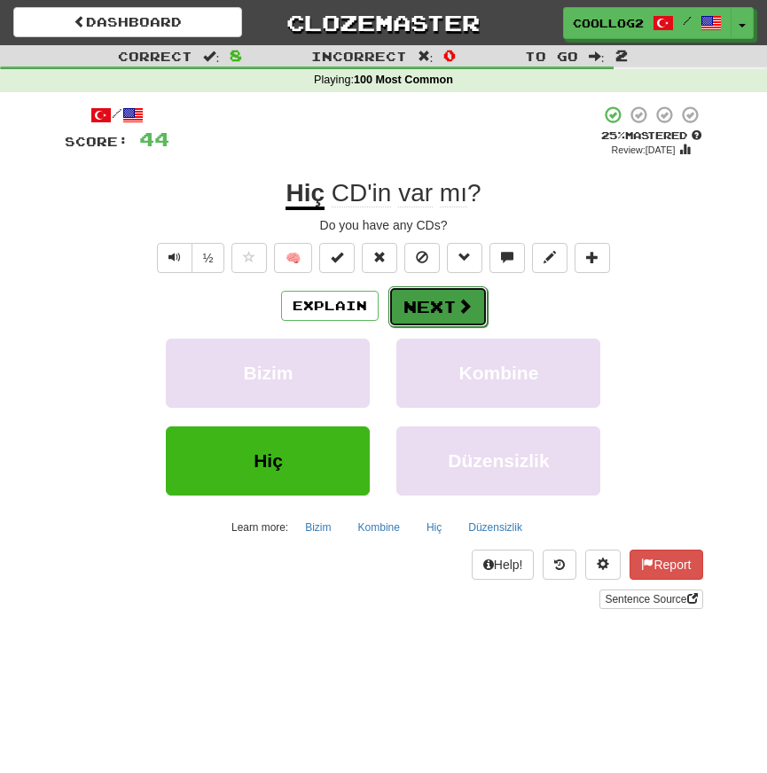
click at [440, 326] on button "Next" at bounding box center [437, 306] width 99 height 41
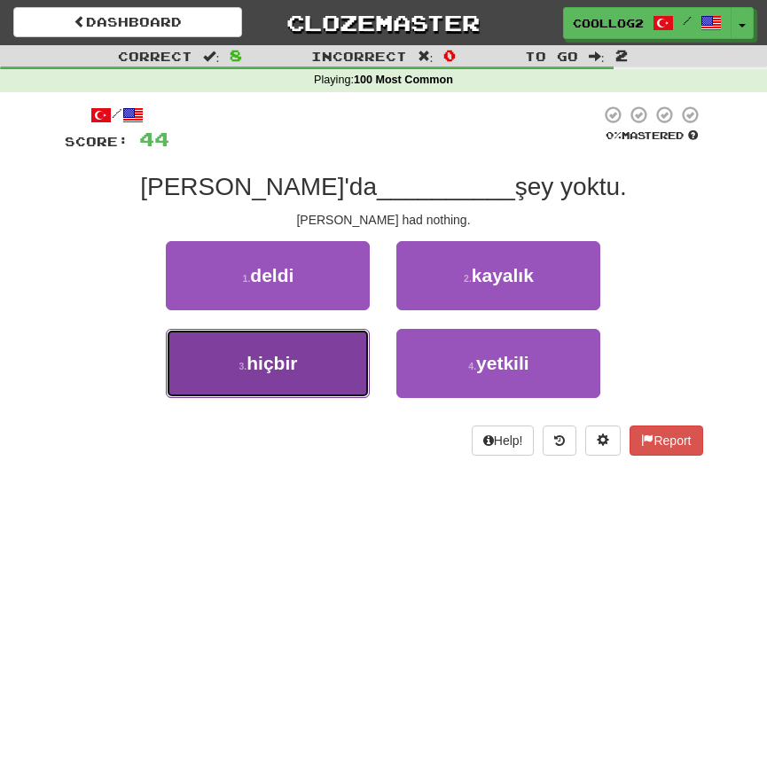
click at [276, 389] on button "3 . hiçbir" at bounding box center [268, 363] width 204 height 69
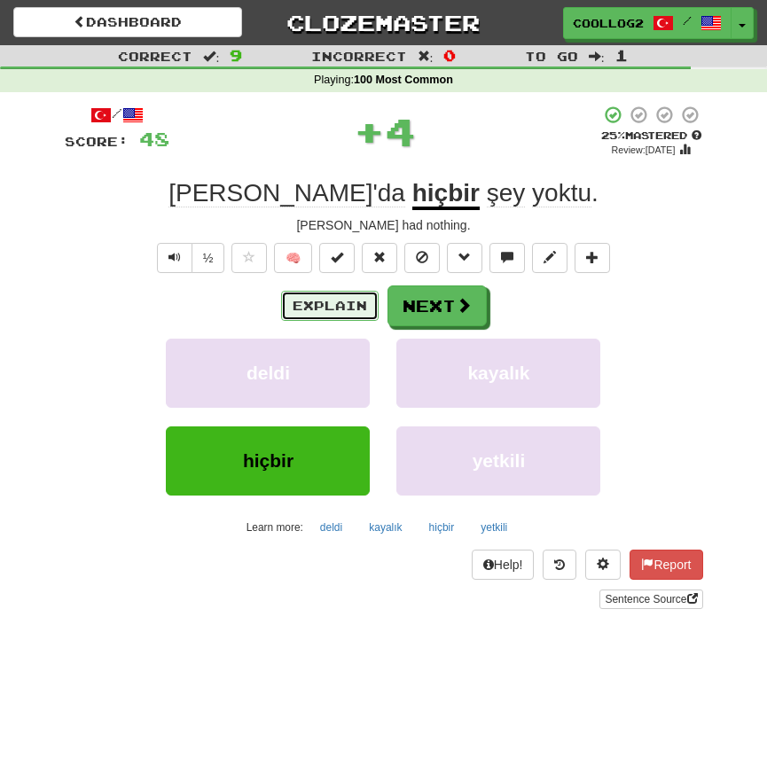
click at [325, 299] on button "Explain" at bounding box center [329, 306] width 97 height 30
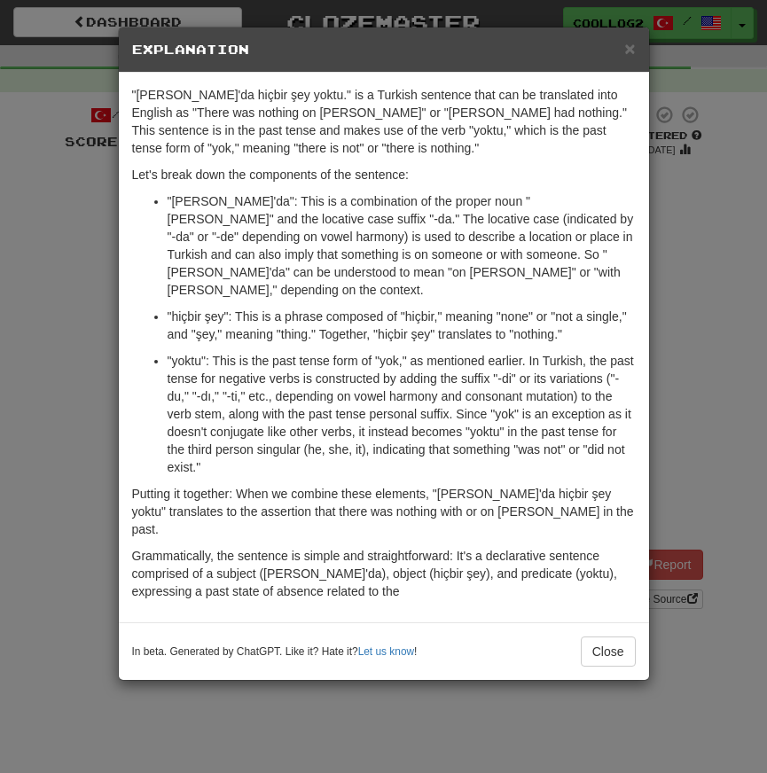
click at [190, 308] on p ""hiçbir şey": This is a phrase composed of "hiçbir," meaning "none" or "not a s…" at bounding box center [401, 325] width 468 height 35
click at [257, 308] on p ""hiçbir şey": This is a phrase composed of "hiçbir," meaning "none" or "not a s…" at bounding box center [401, 325] width 468 height 35
click at [185, 308] on p ""hiçbir şey": This is a phrase composed of "hiçbir," meaning "none" or "not a s…" at bounding box center [401, 325] width 468 height 35
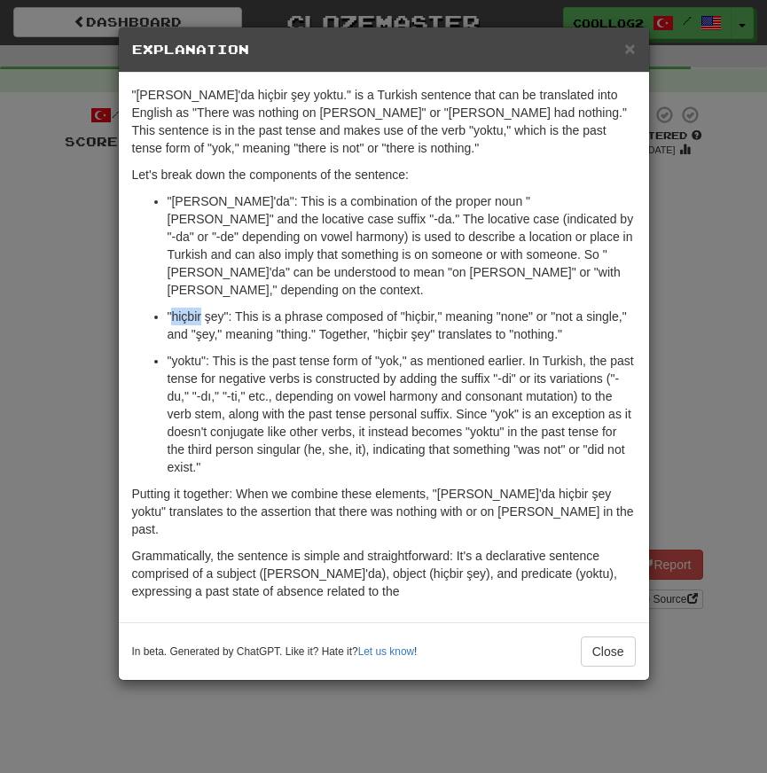
copy p "hiçbir"
click at [578, 94] on p ""[PERSON_NAME]'da hiçbir şey yoktu." is a Turkish sentence that can be translat…" at bounding box center [383, 121] width 503 height 71
click at [617, 78] on div ""[PERSON_NAME]'da hiçbir şey yoktu." is a Turkish sentence that can be translat…" at bounding box center [384, 347] width 530 height 549
click at [626, 55] on span "×" at bounding box center [629, 48] width 11 height 20
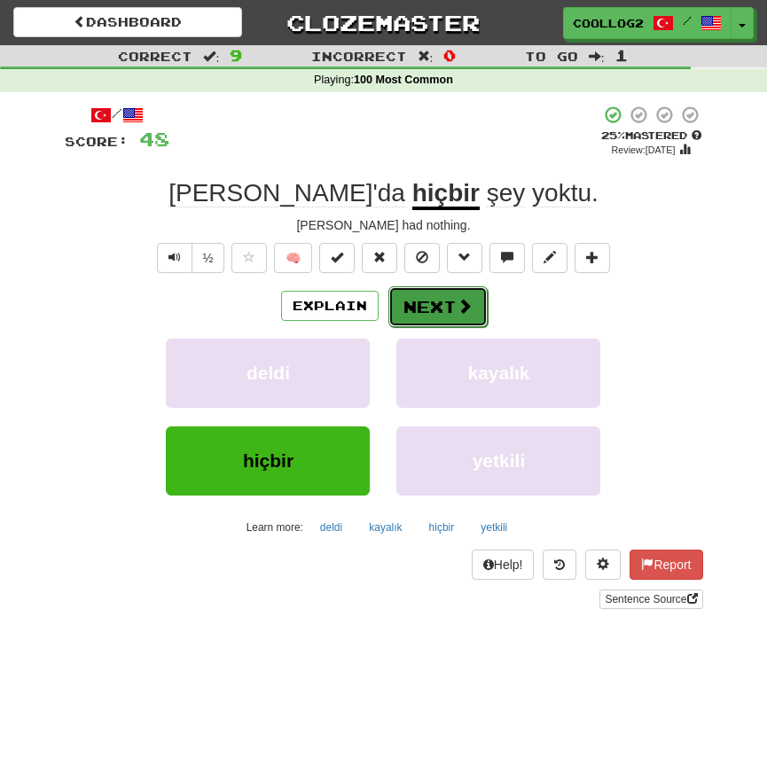
click at [424, 297] on button "Next" at bounding box center [437, 306] width 99 height 41
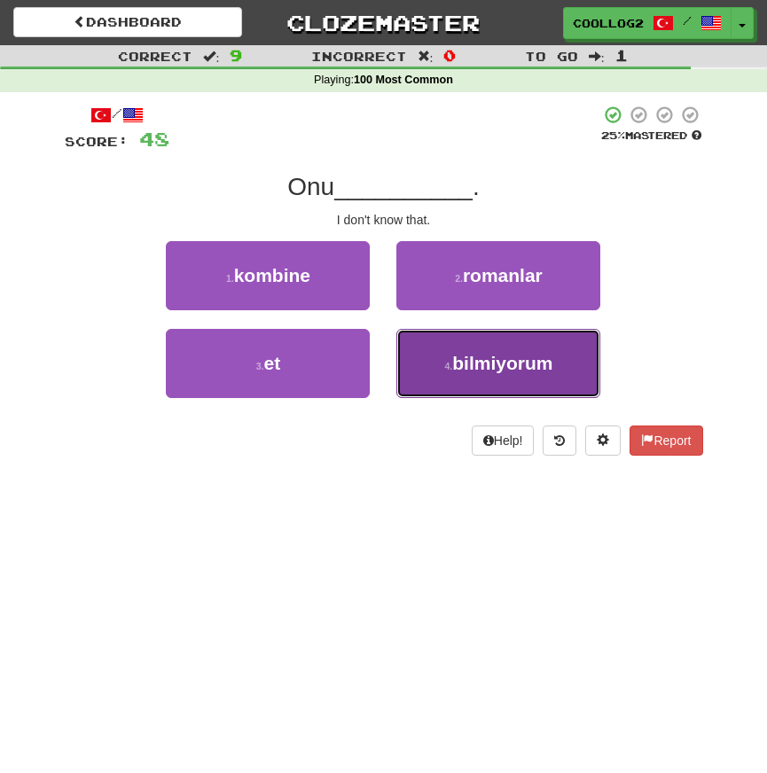
click at [467, 354] on span "bilmiyorum" at bounding box center [502, 363] width 100 height 20
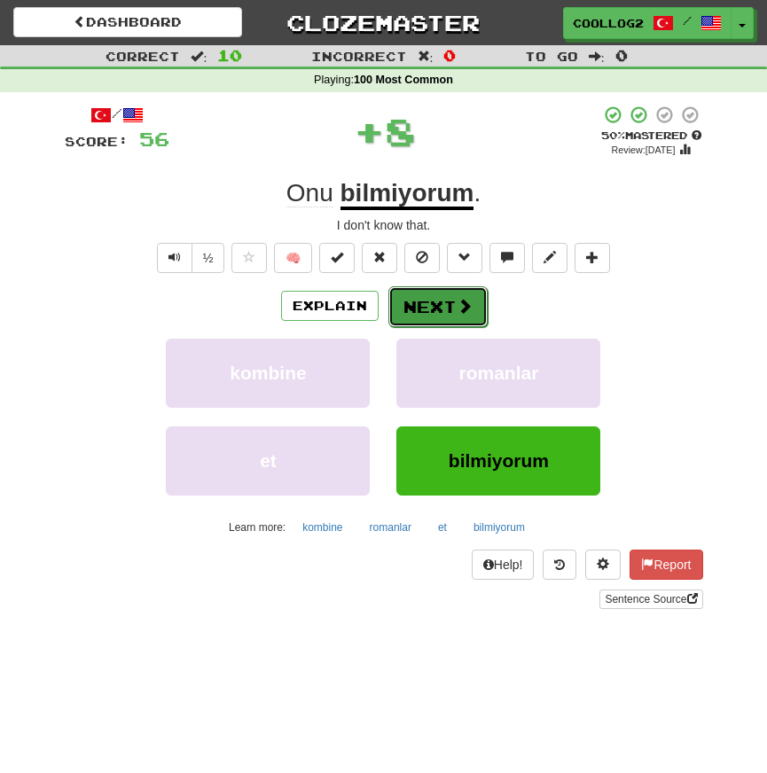
click at [456, 314] on span at bounding box center [464, 306] width 16 height 16
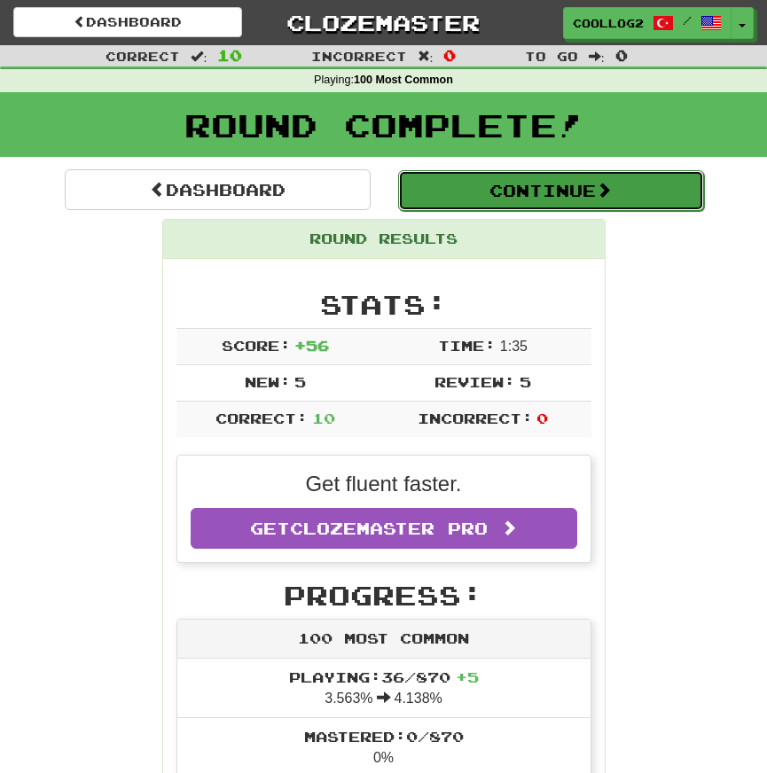
click at [555, 199] on button "Continue" at bounding box center [551, 190] width 306 height 41
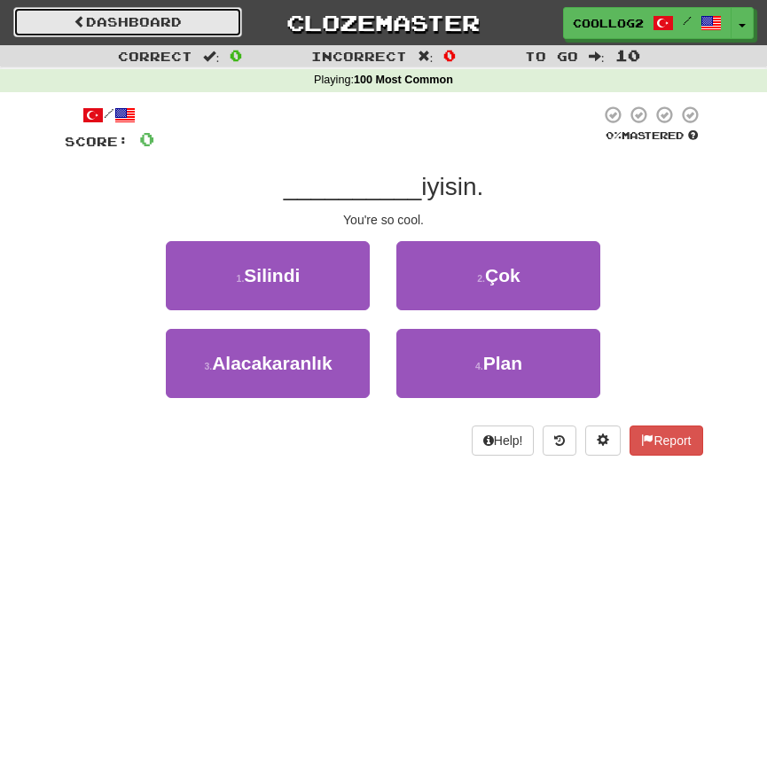
click at [167, 21] on link "Dashboard" at bounding box center [127, 22] width 229 height 30
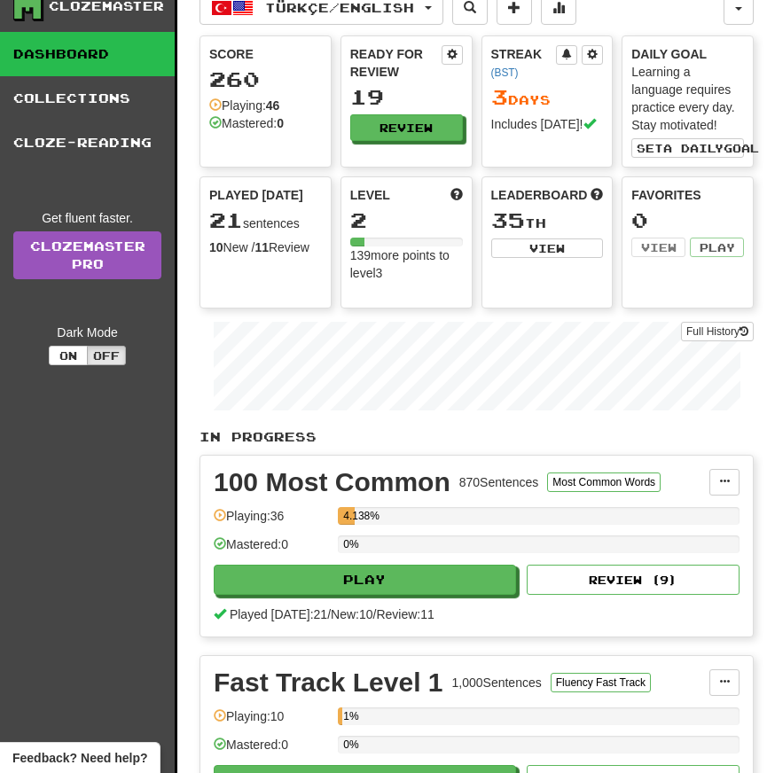
scroll to position [25, 0]
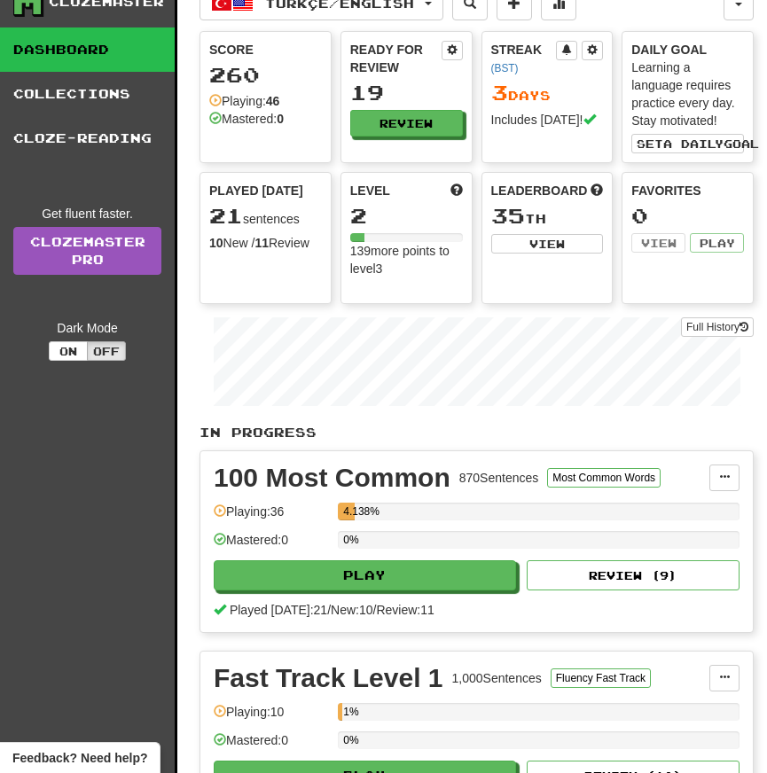
drag, startPoint x: 222, startPoint y: 216, endPoint x: 305, endPoint y: 273, distance: 100.8
click at [304, 271] on div "Played Today 21 sentences 10 New / 11 Review Full History" at bounding box center [265, 238] width 132 height 132
click at [305, 273] on div "Played Today 21 sentences 10 New / 11 Review Full History" at bounding box center [265, 238] width 132 height 132
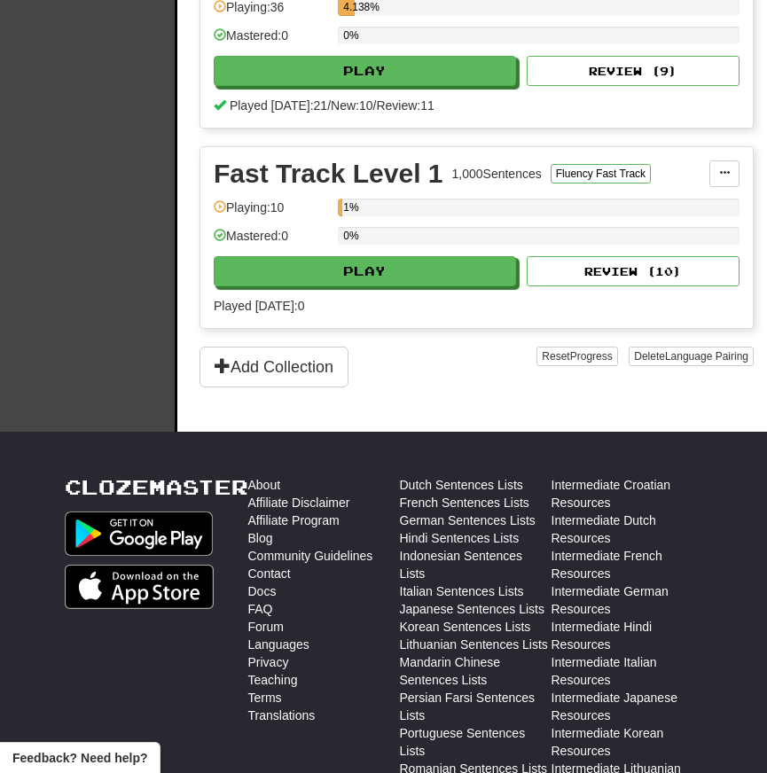
scroll to position [0, 0]
